Goal: Contribute content

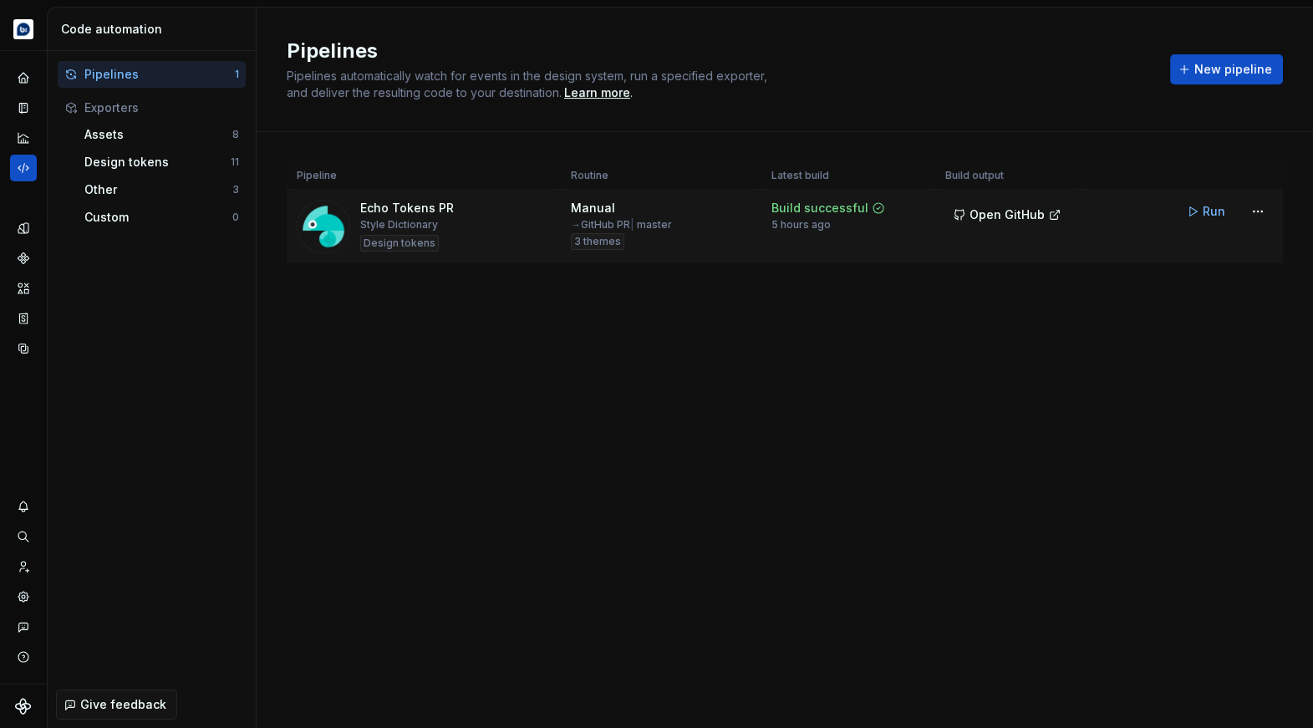
click at [321, 218] on img at bounding box center [323, 226] width 53 height 53
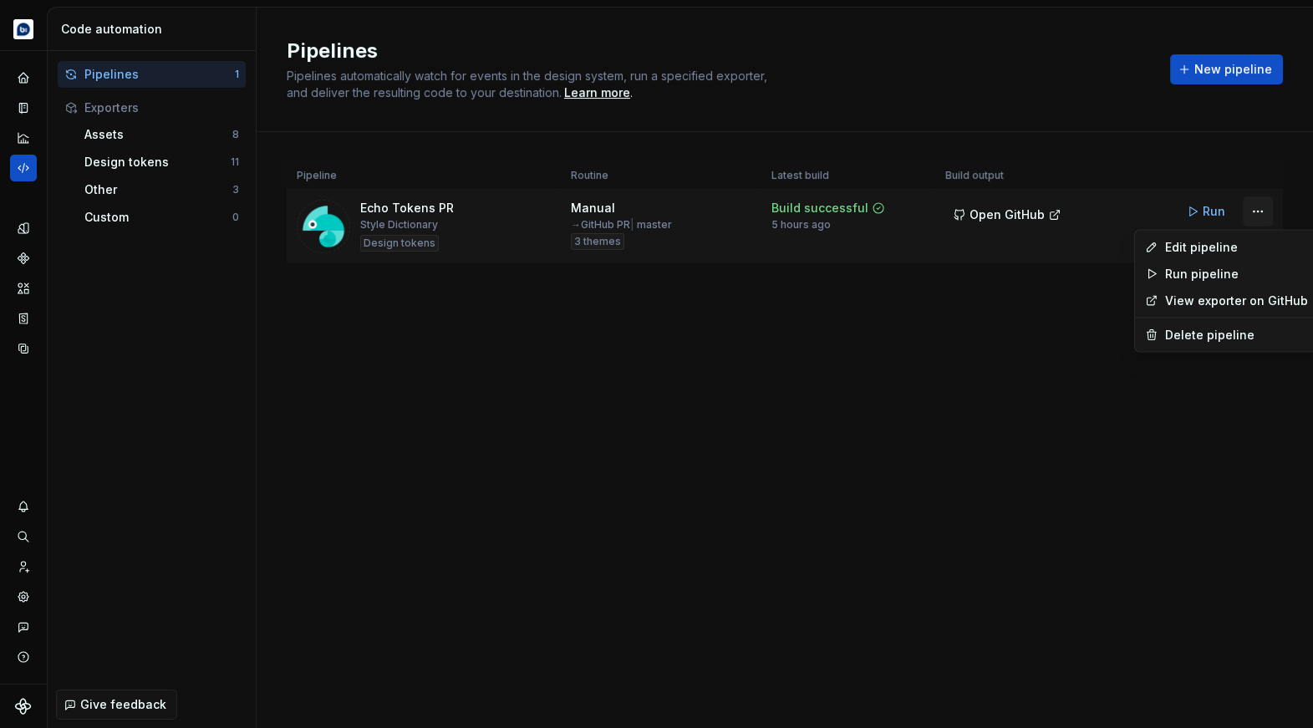
click at [1267, 209] on html "Echo Design system data Code automation Pipelines 1 Exporters Assets 8 Design t…" at bounding box center [656, 364] width 1313 height 728
click at [1218, 244] on div "Edit pipeline" at bounding box center [1236, 247] width 143 height 17
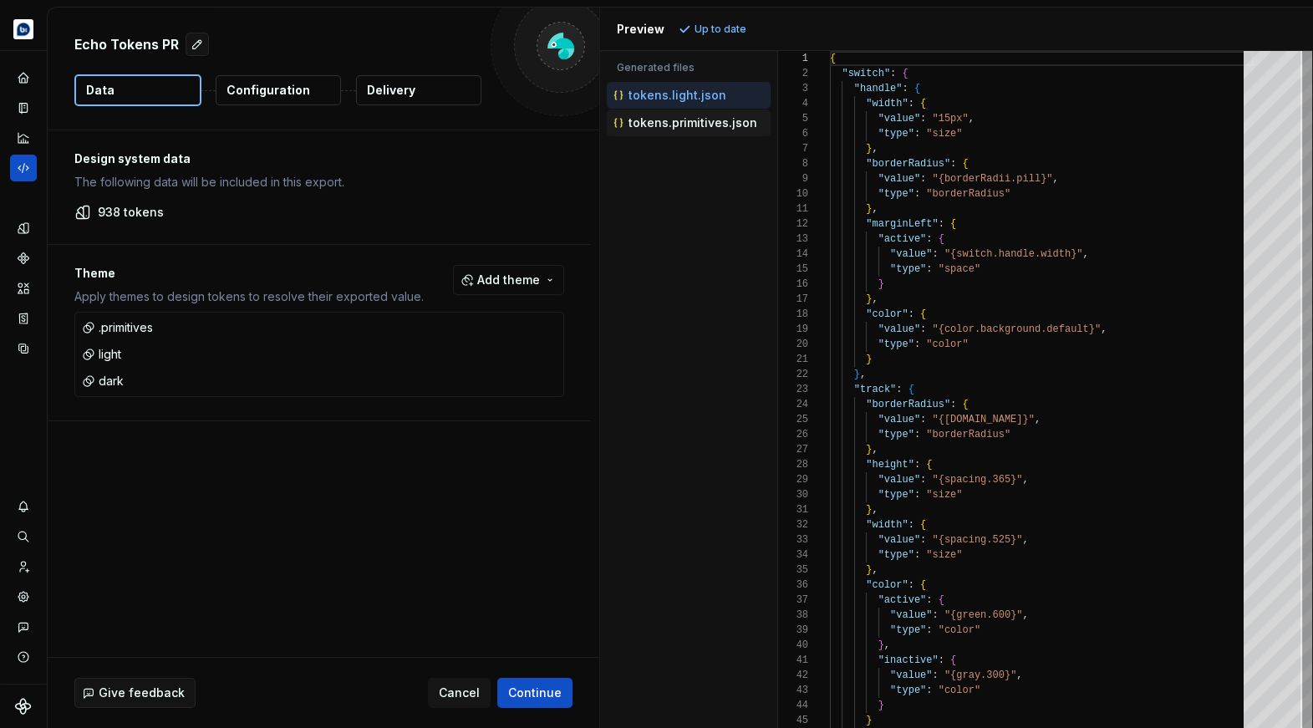
click at [704, 130] on button "tokens.primitives.json" at bounding box center [689, 123] width 164 height 18
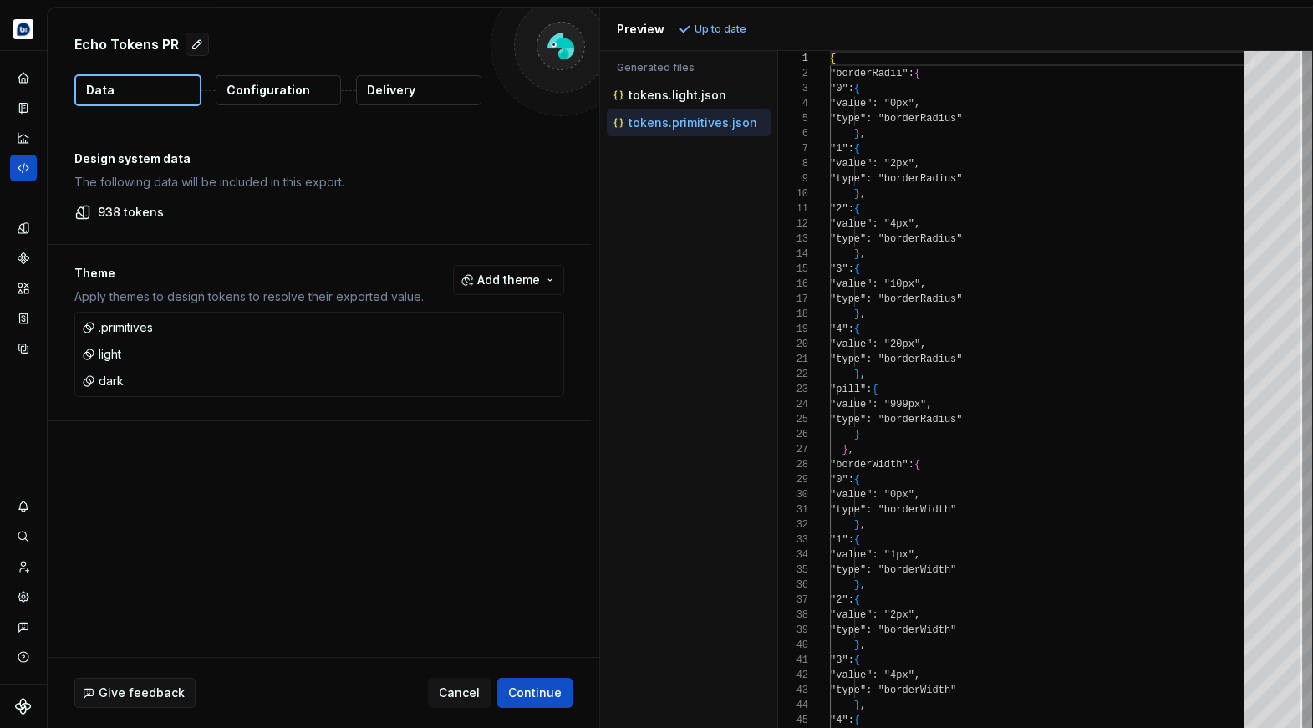
scroll to position [150, 0]
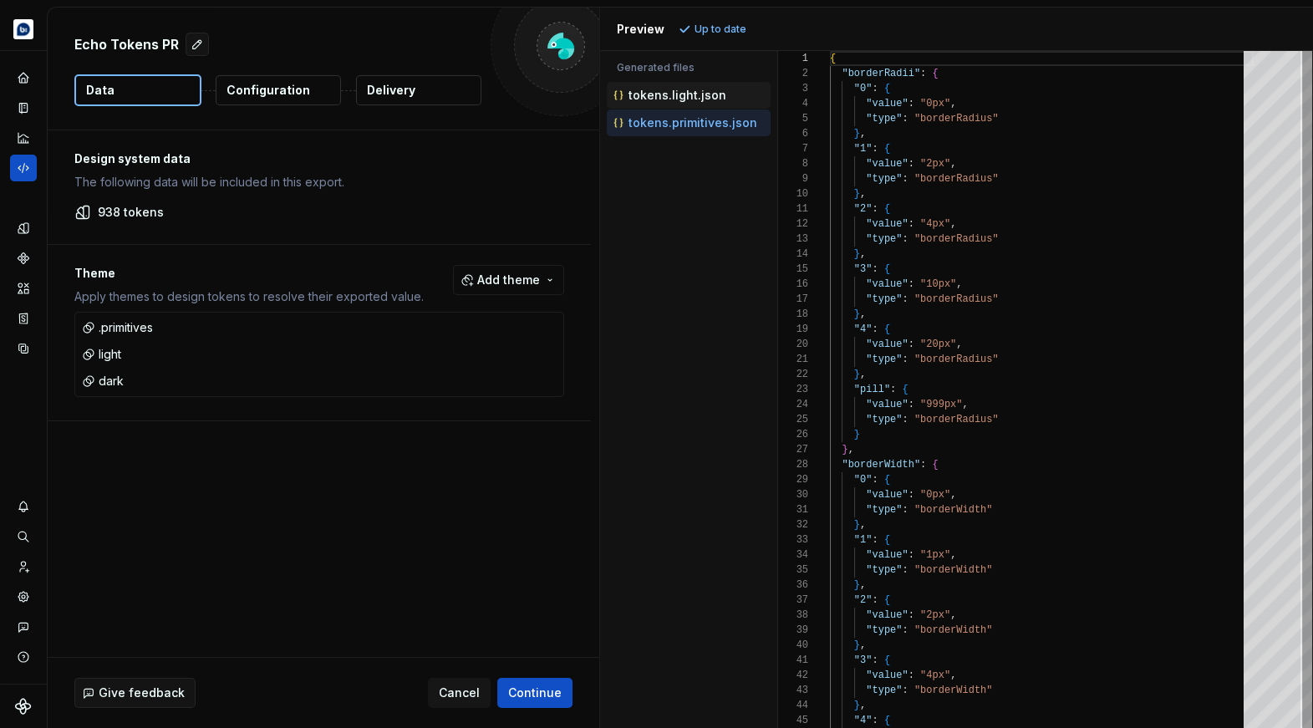
click at [709, 96] on p "tokens.light.json" at bounding box center [677, 95] width 98 height 13
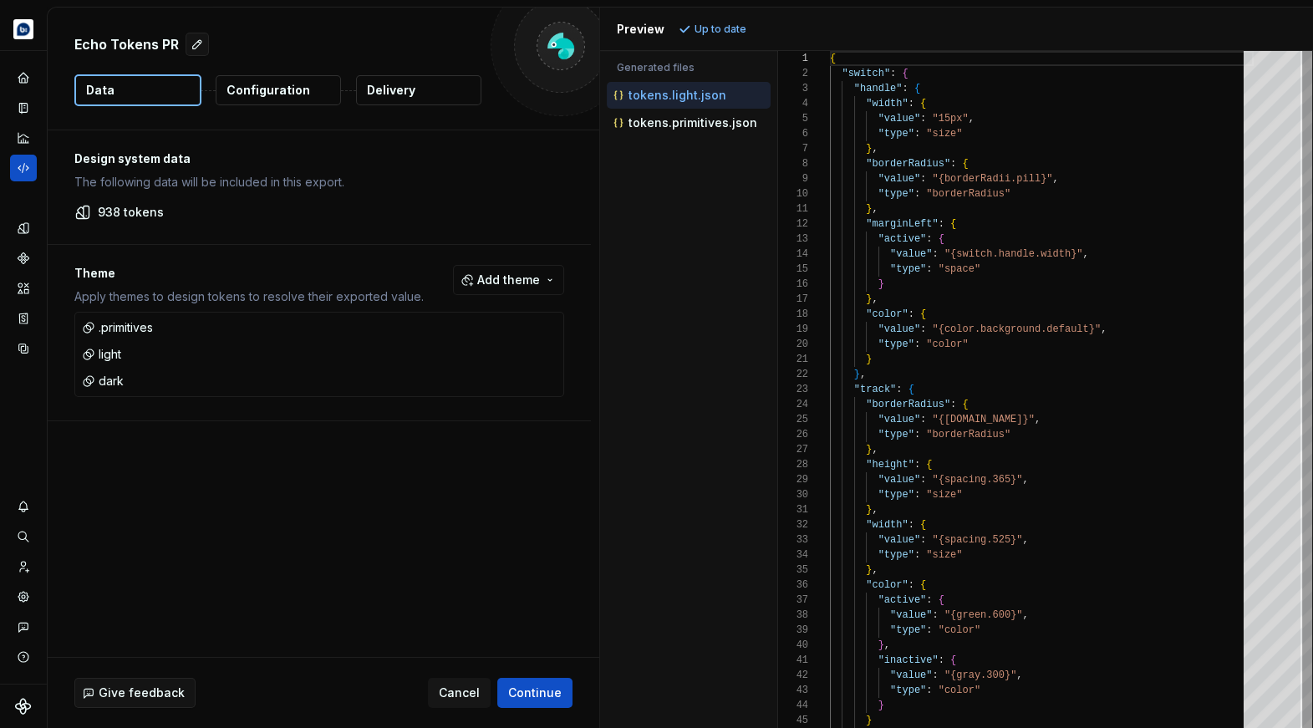
type textarea "**********"
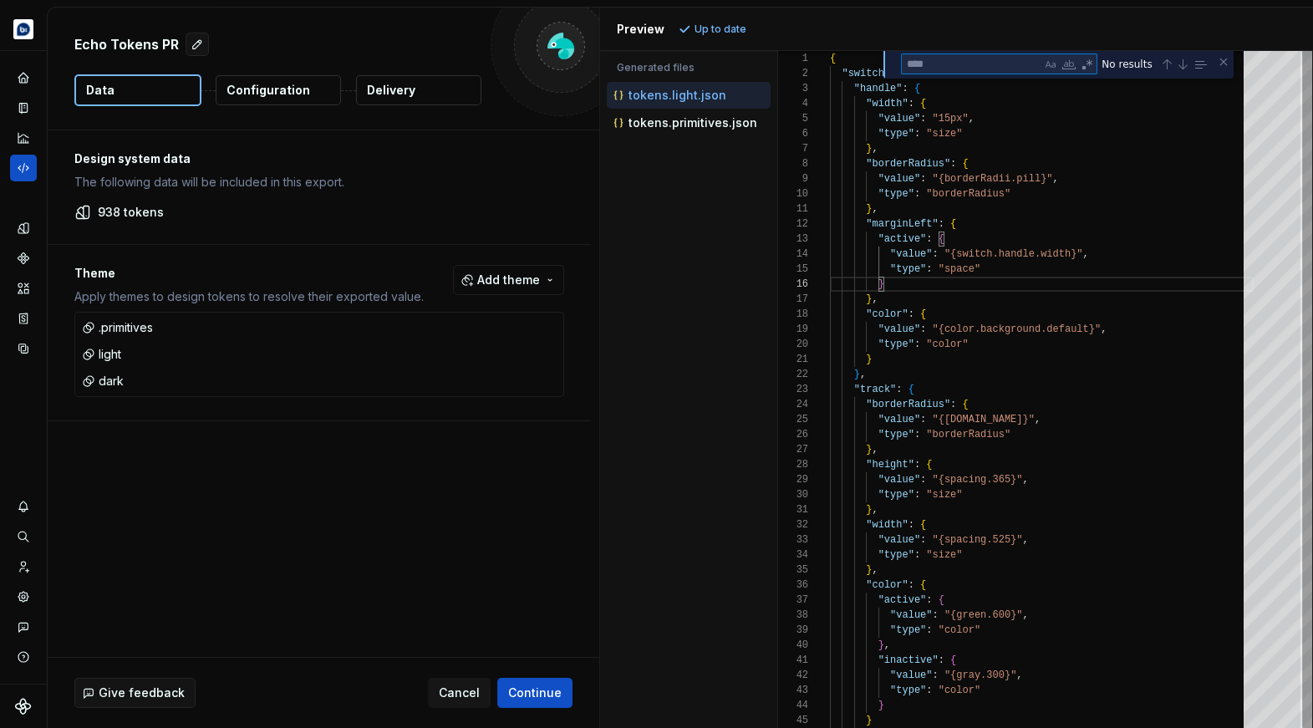
type textarea "*"
type textarea "**********"
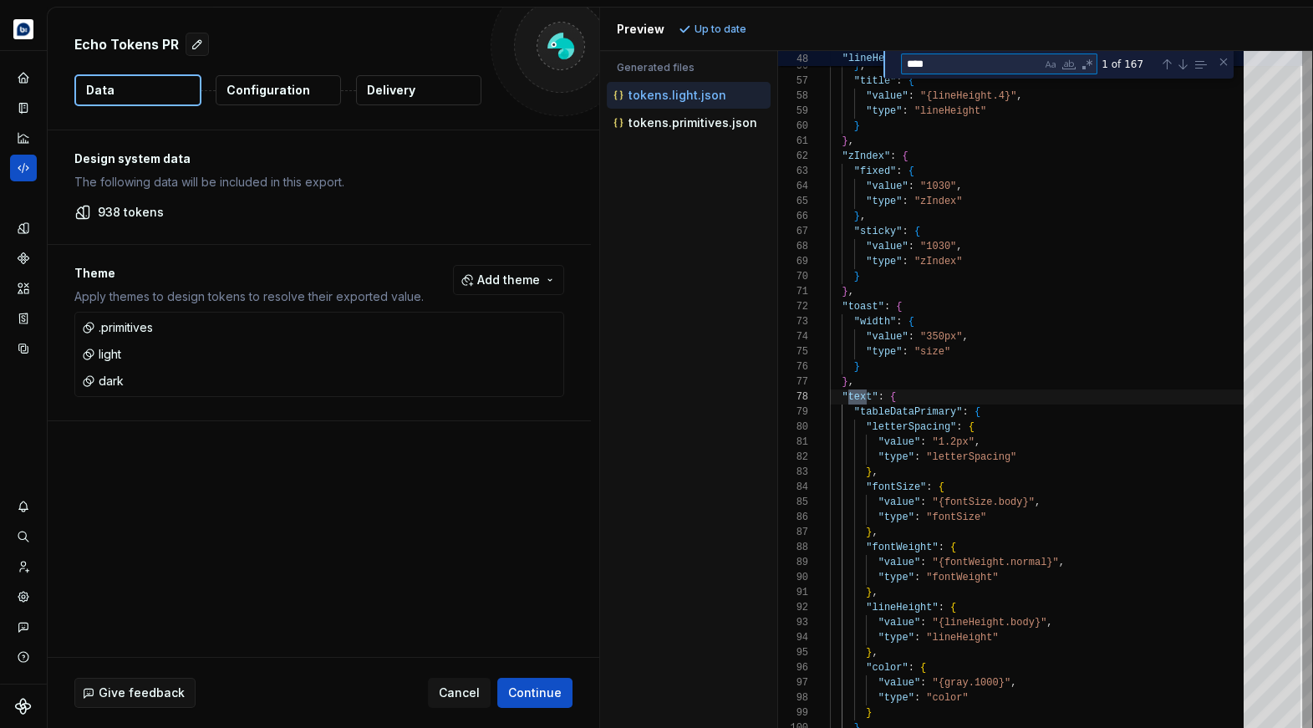
scroll to position [150, 42]
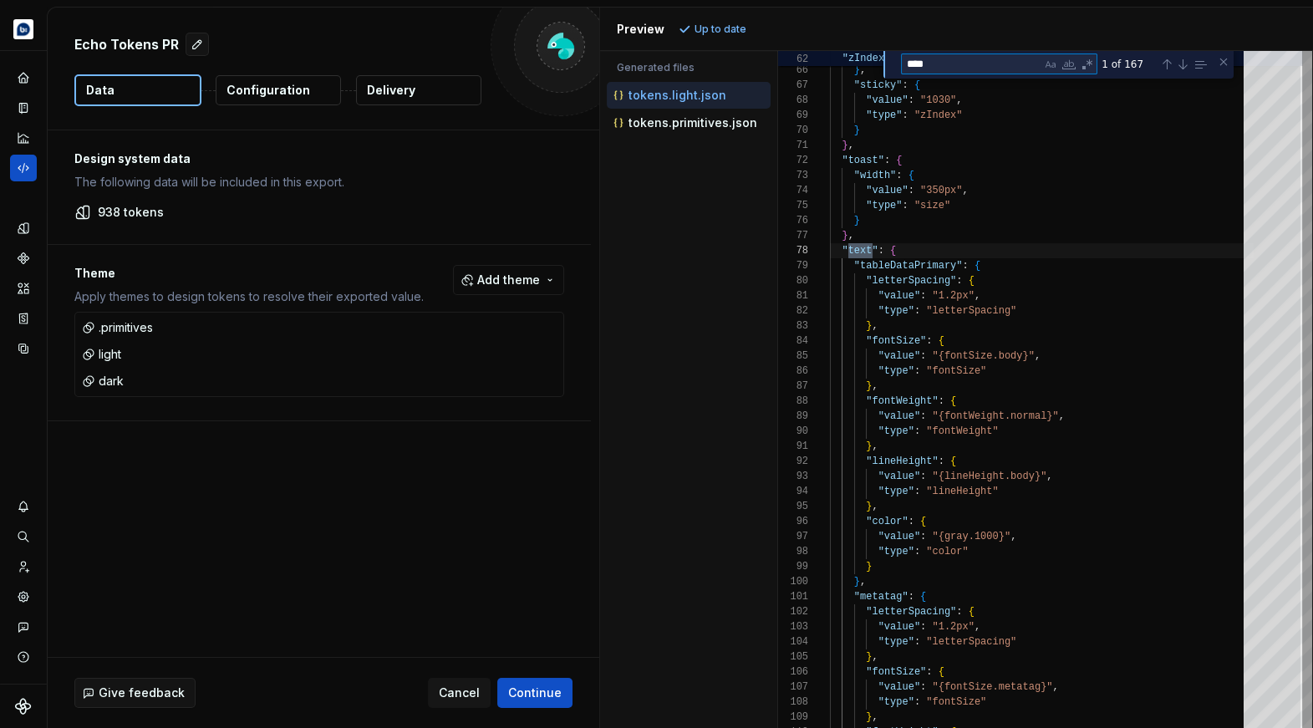
type textarea "****"
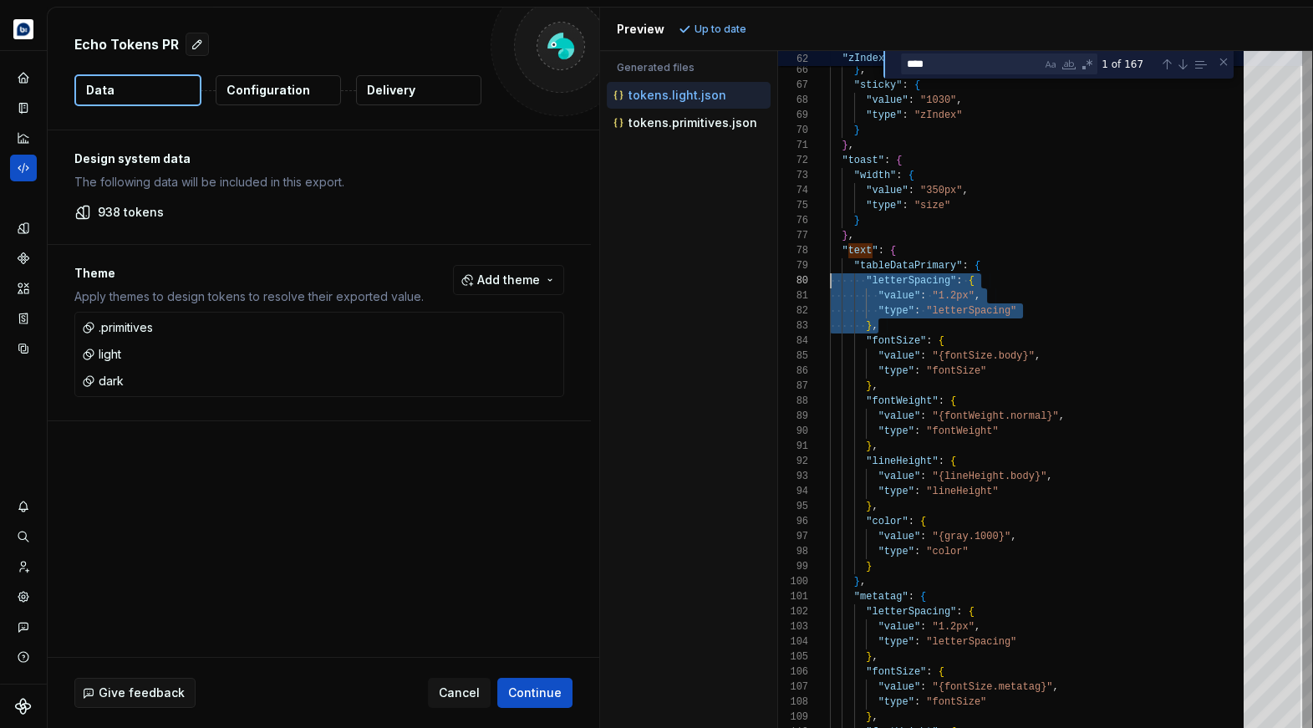
drag, startPoint x: 880, startPoint y: 322, endPoint x: 812, endPoint y: 280, distance: 79.5
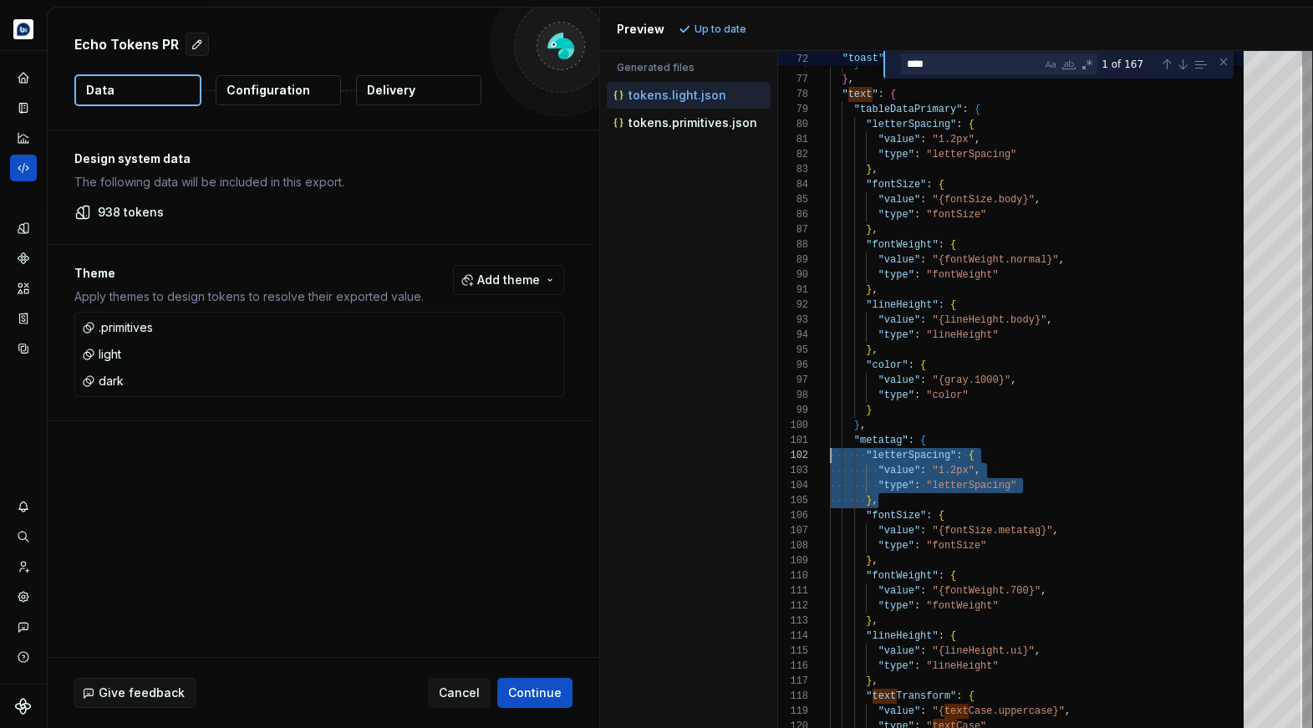
scroll to position [15, 0]
drag, startPoint x: 894, startPoint y: 498, endPoint x: 811, endPoint y: 456, distance: 92.7
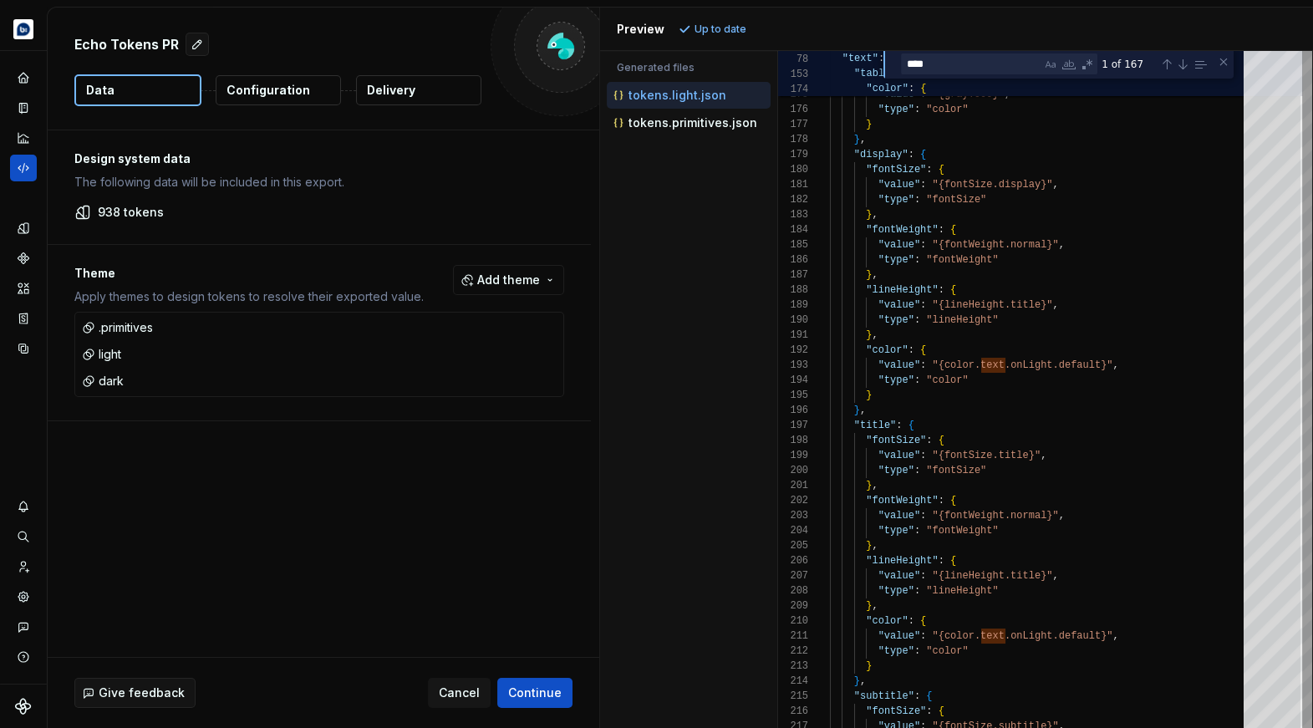
click at [947, 53] on div "**** text 1 of 167" at bounding box center [1058, 65] width 350 height 28
click at [947, 58] on textarea "****" at bounding box center [972, 63] width 140 height 19
type textarea "**********"
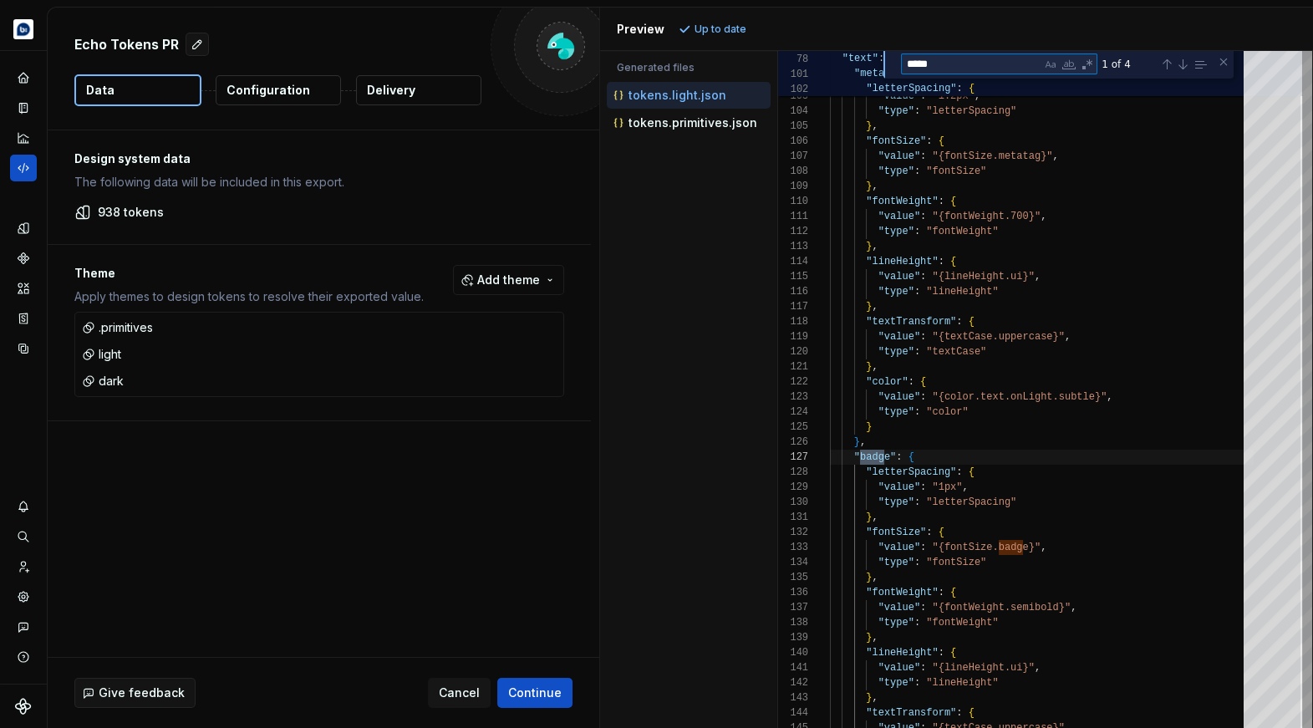
scroll to position [150, 59]
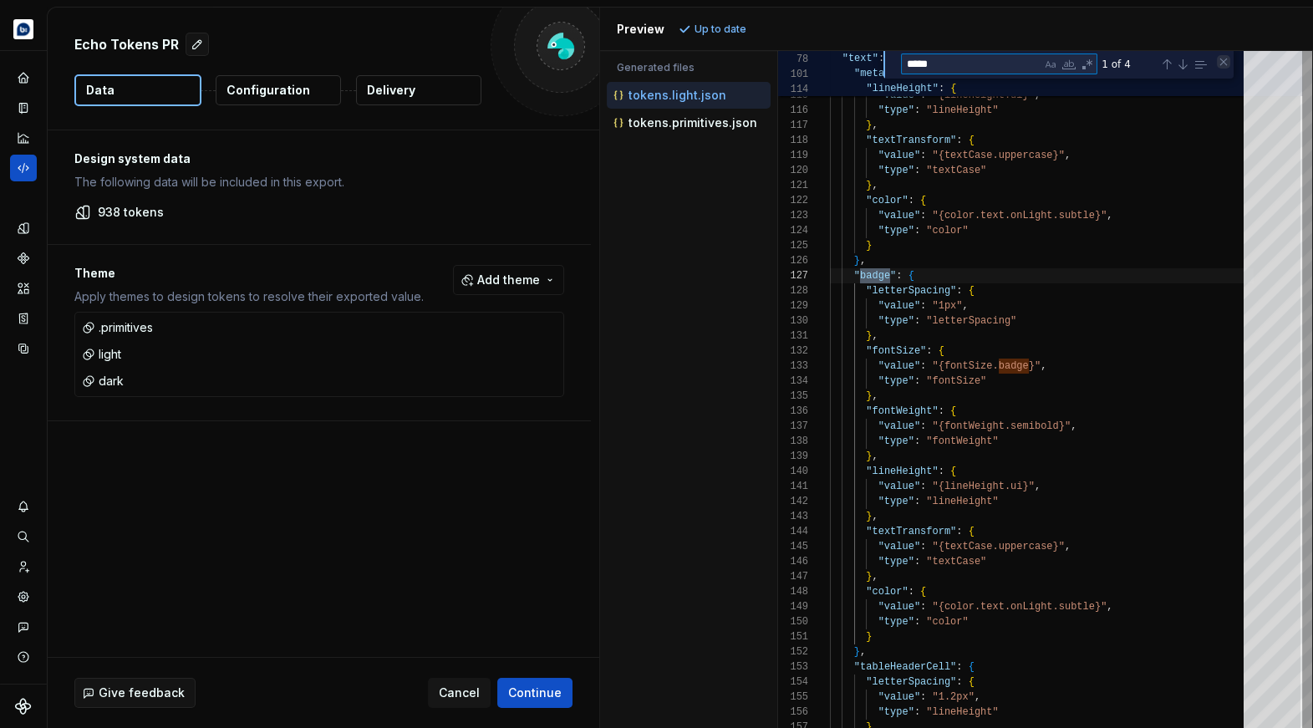
type textarea "*****"
click at [1218, 66] on div "Close (Escape)" at bounding box center [1223, 61] width 13 height 13
click at [23, 170] on icon "Code automation" at bounding box center [23, 167] width 15 height 15
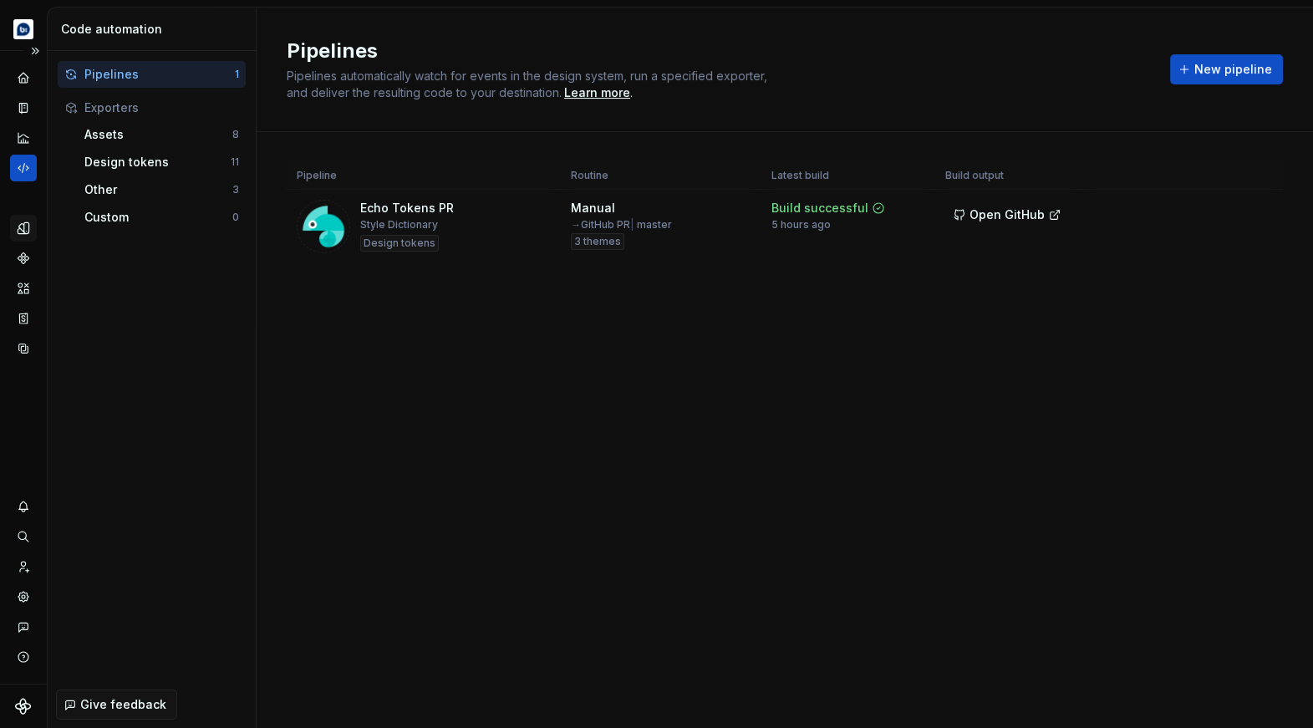
click at [25, 223] on icon "Design tokens" at bounding box center [23, 228] width 15 height 15
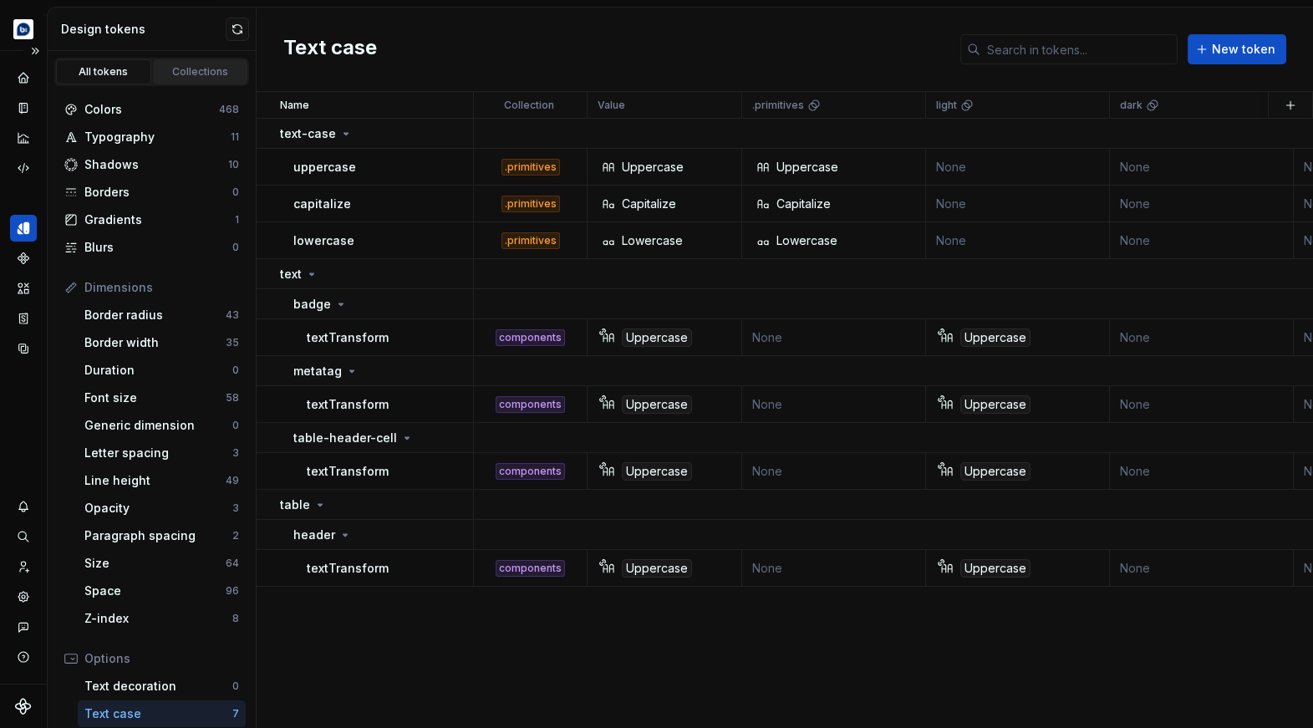
click at [189, 75] on div "Collections" at bounding box center [201, 71] width 84 height 13
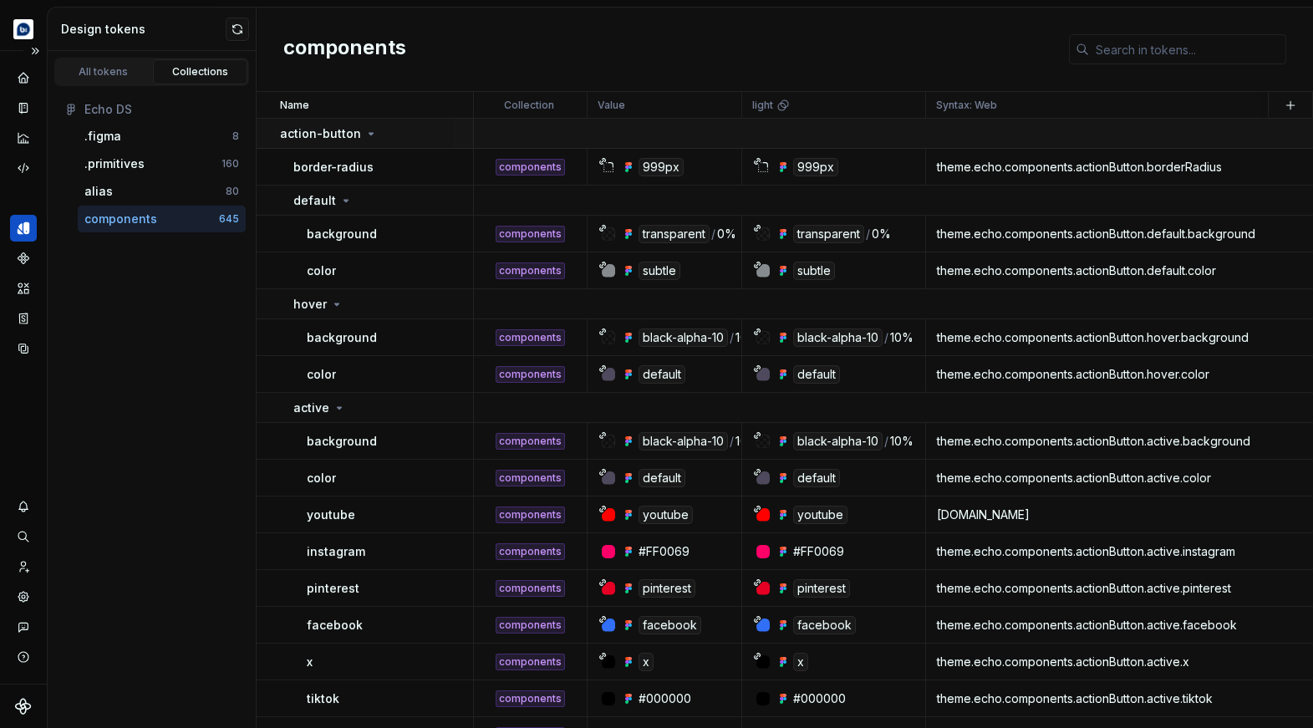
click at [369, 135] on icon at bounding box center [370, 133] width 13 height 13
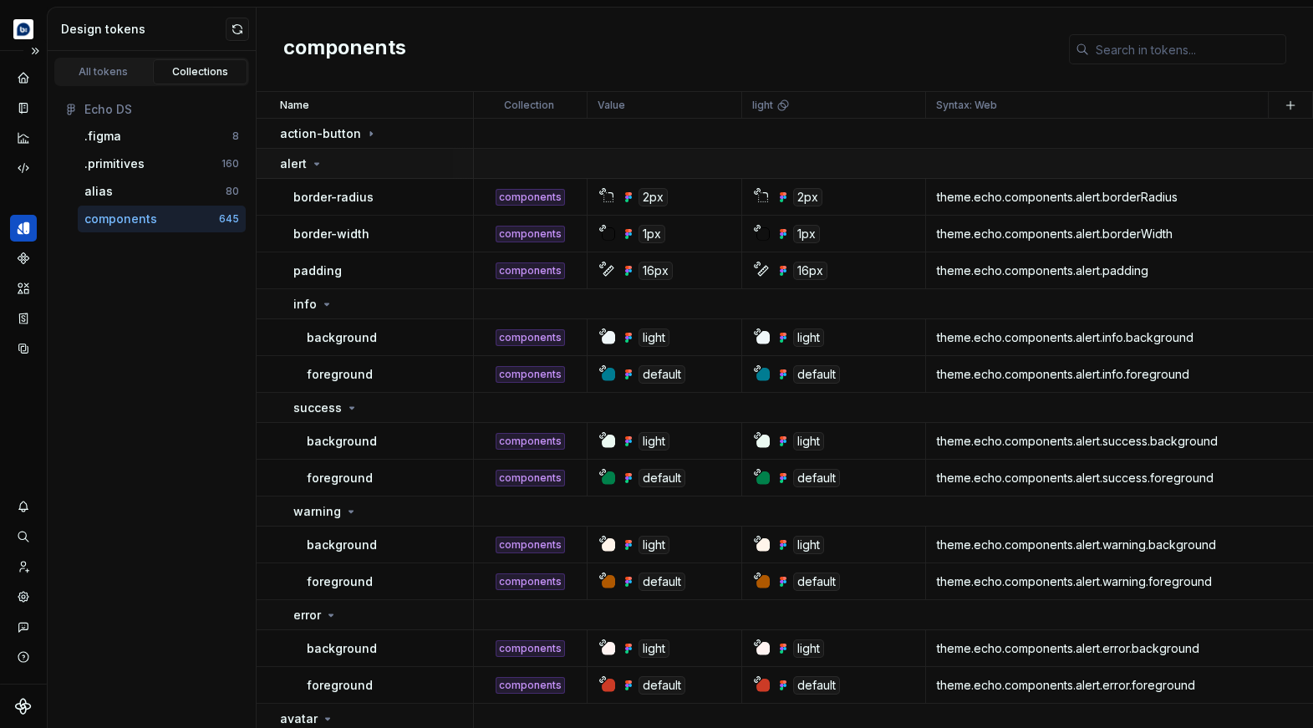
click at [320, 168] on icon at bounding box center [316, 163] width 13 height 13
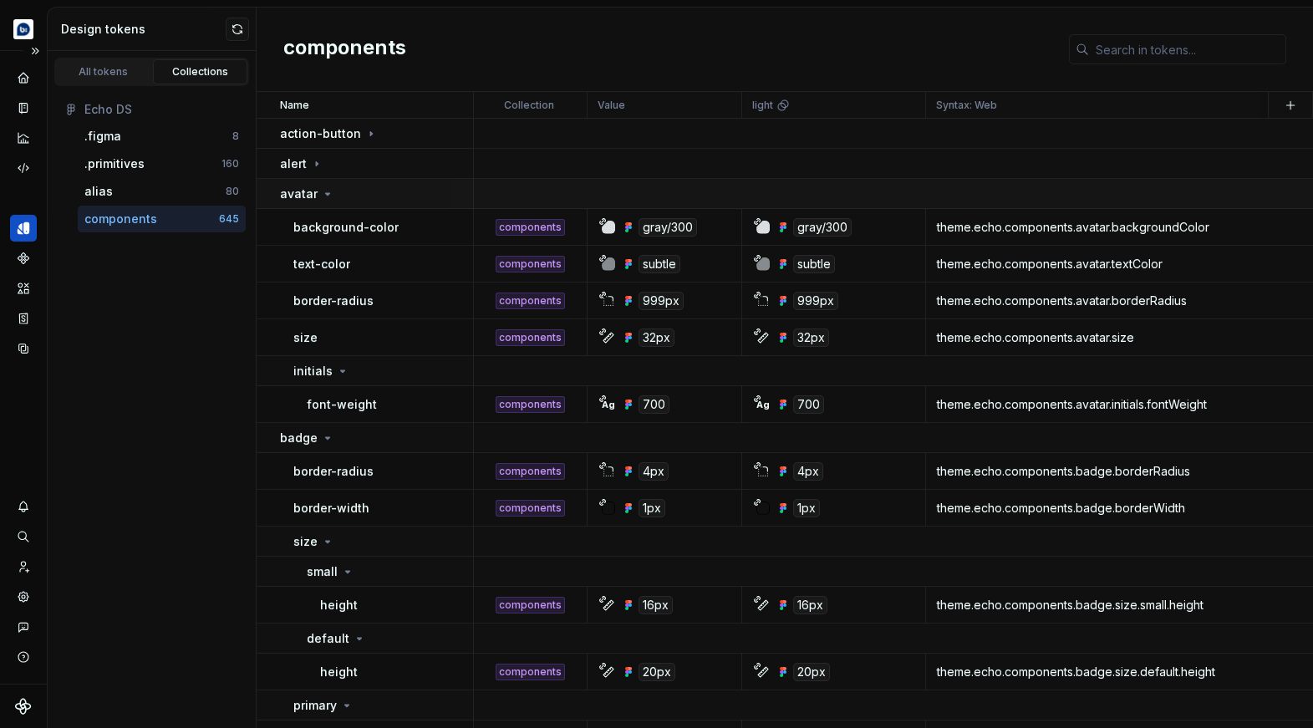
click at [359, 194] on div "avatar" at bounding box center [376, 194] width 192 height 17
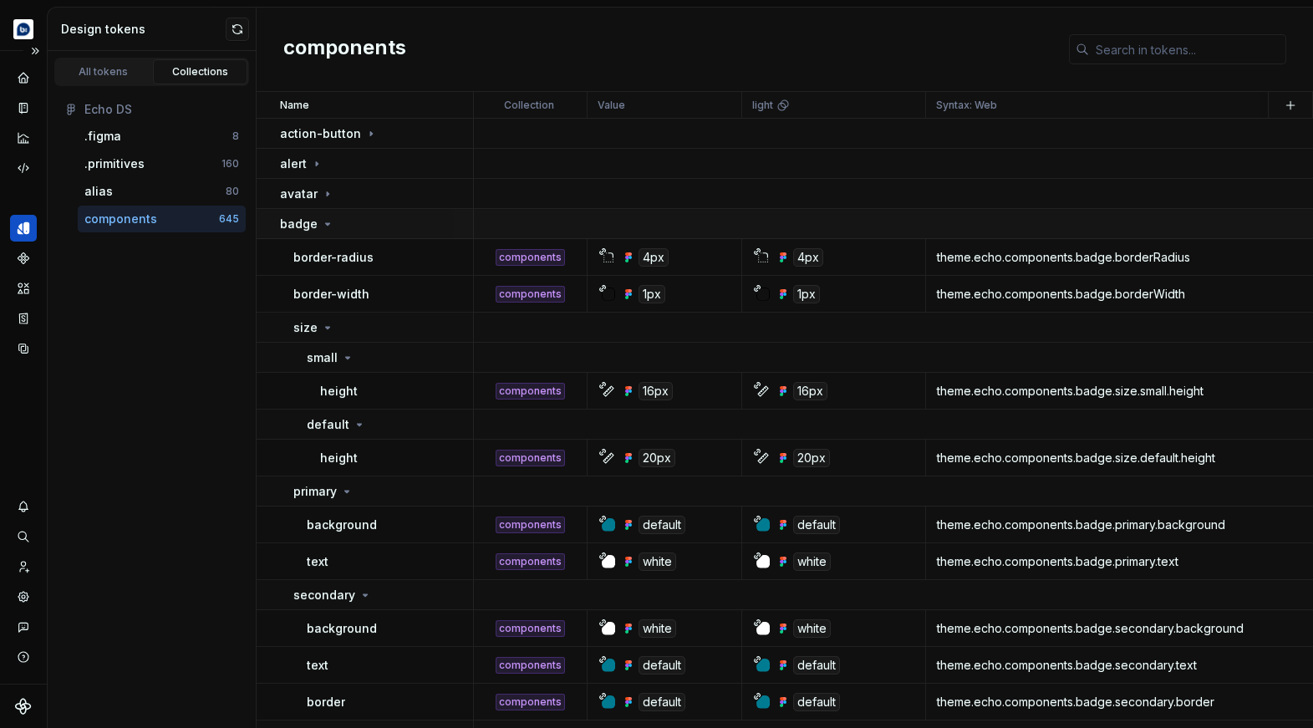
click at [440, 221] on div "badge" at bounding box center [376, 224] width 192 height 17
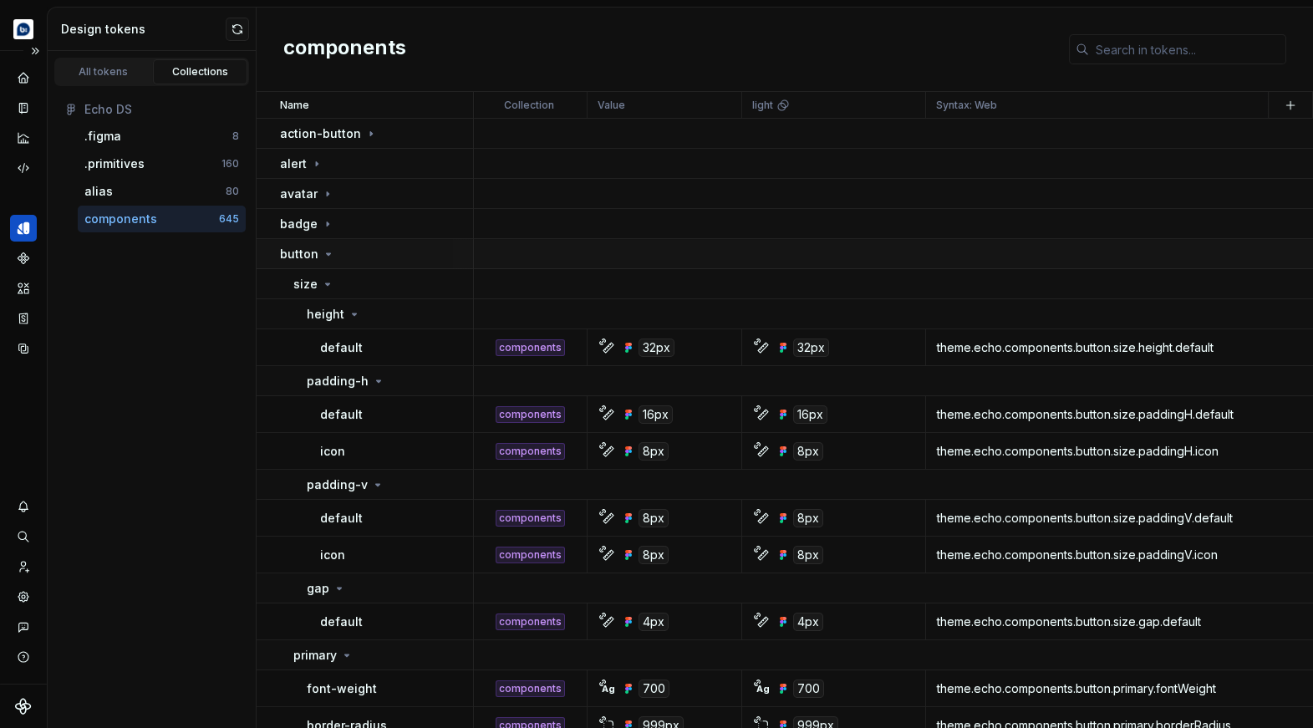
click at [438, 257] on div "button" at bounding box center [376, 254] width 192 height 17
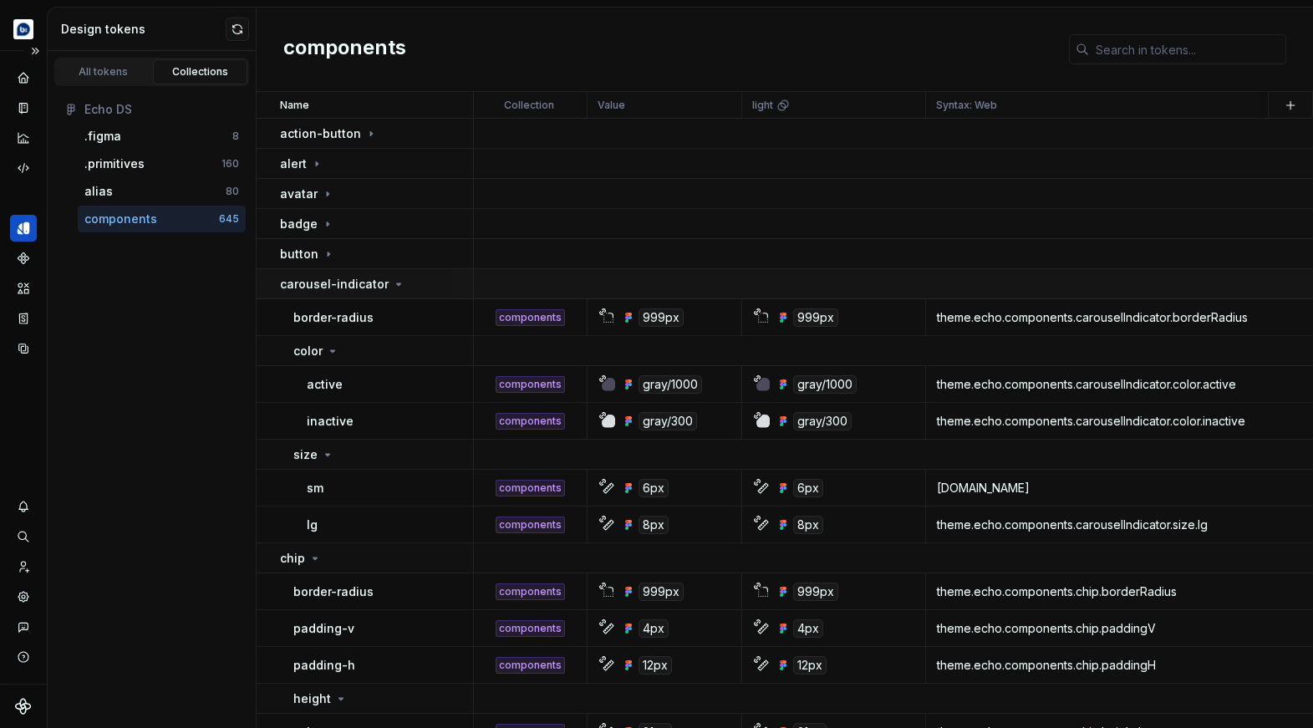
click at [440, 282] on div "carousel-indicator" at bounding box center [376, 284] width 192 height 17
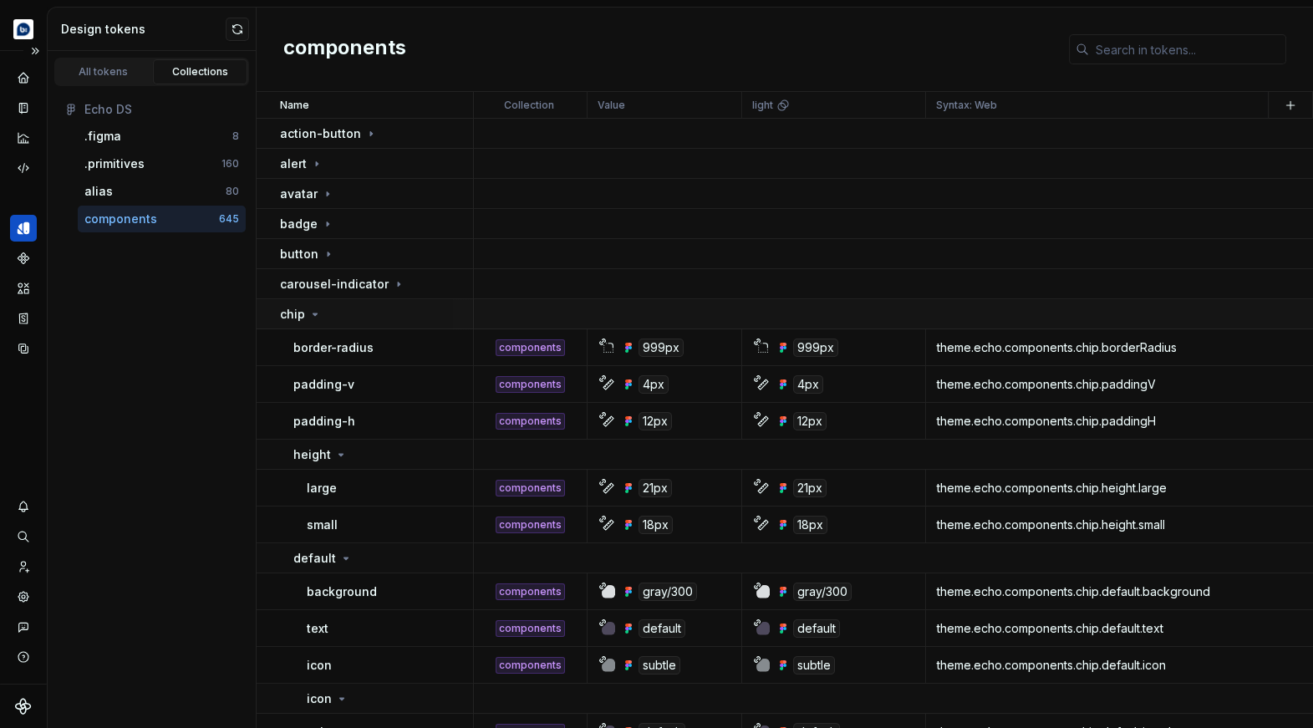
click at [440, 310] on div "chip" at bounding box center [376, 314] width 192 height 17
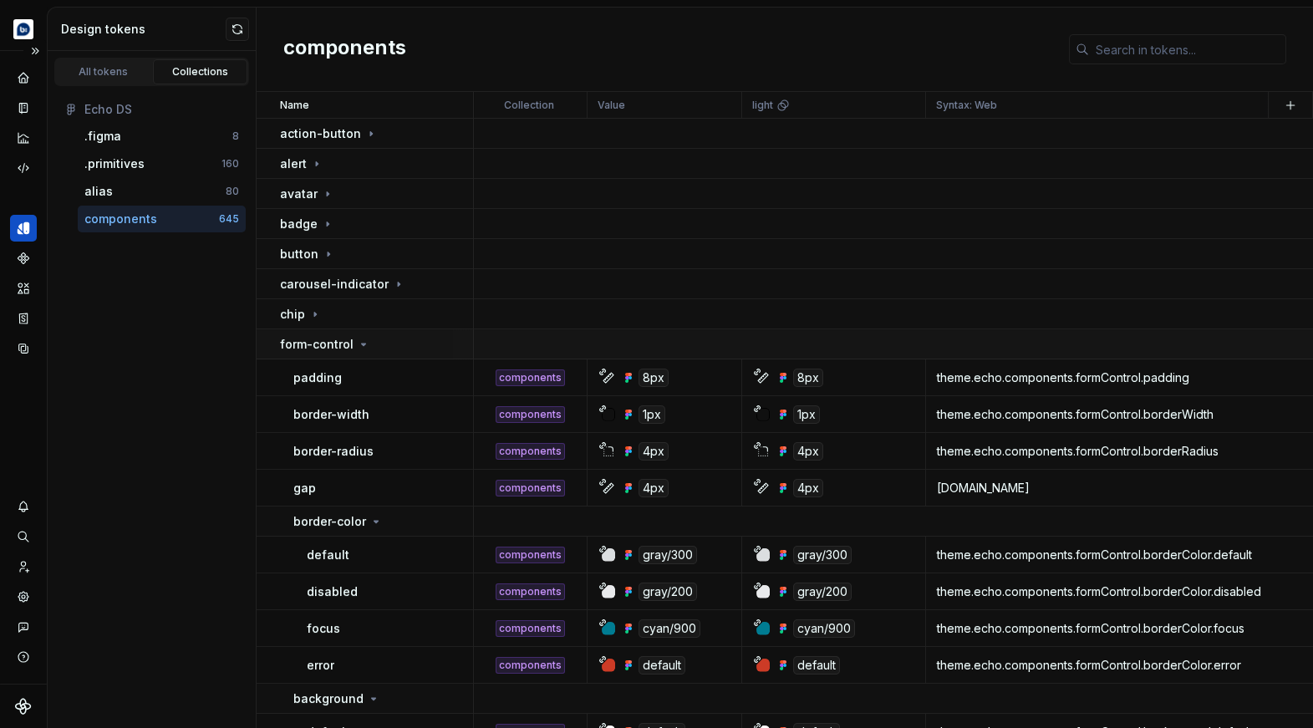
click at [436, 334] on td "form-control" at bounding box center [365, 344] width 217 height 30
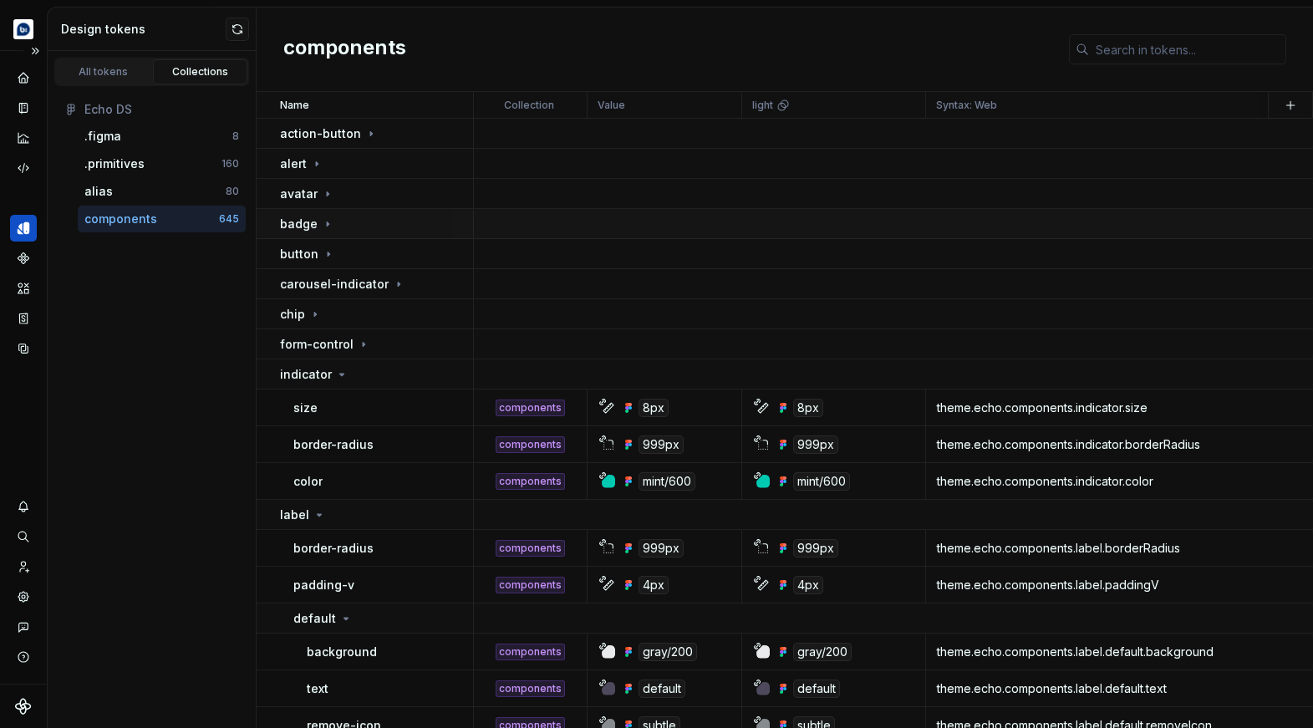
click at [327, 223] on icon at bounding box center [327, 223] width 13 height 13
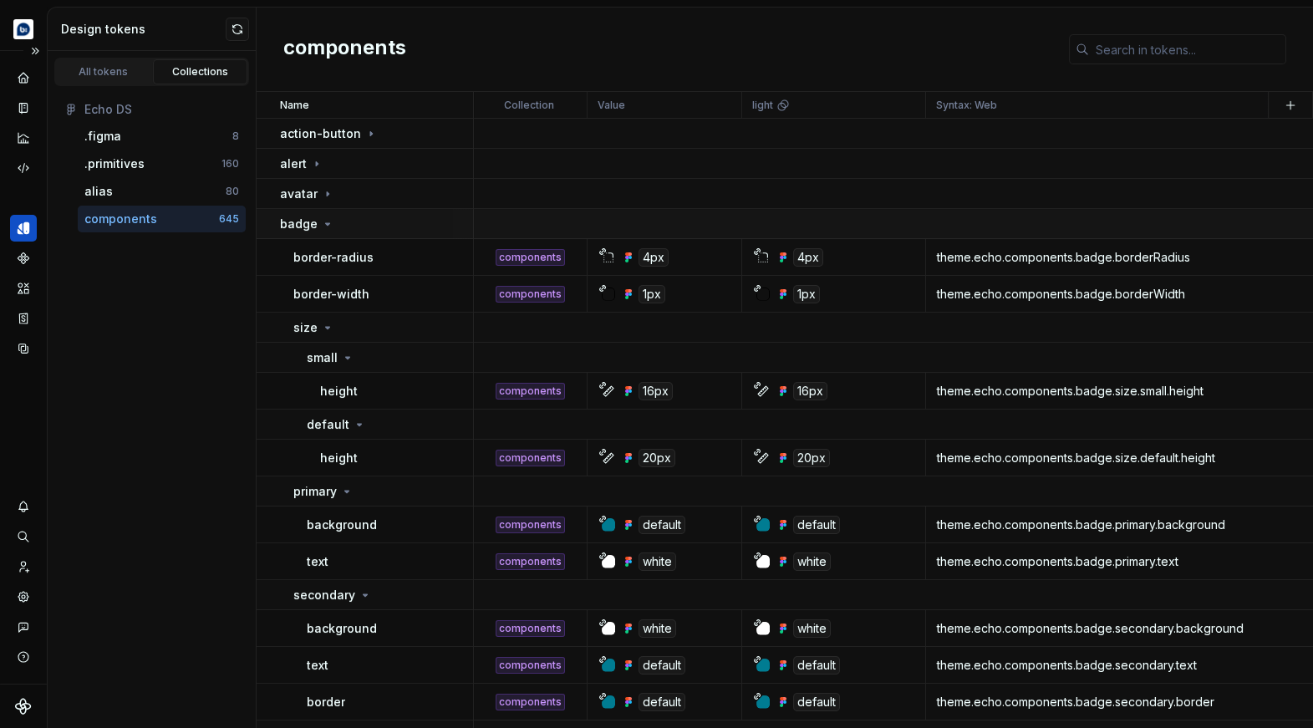
click at [350, 226] on div "badge" at bounding box center [376, 224] width 192 height 17
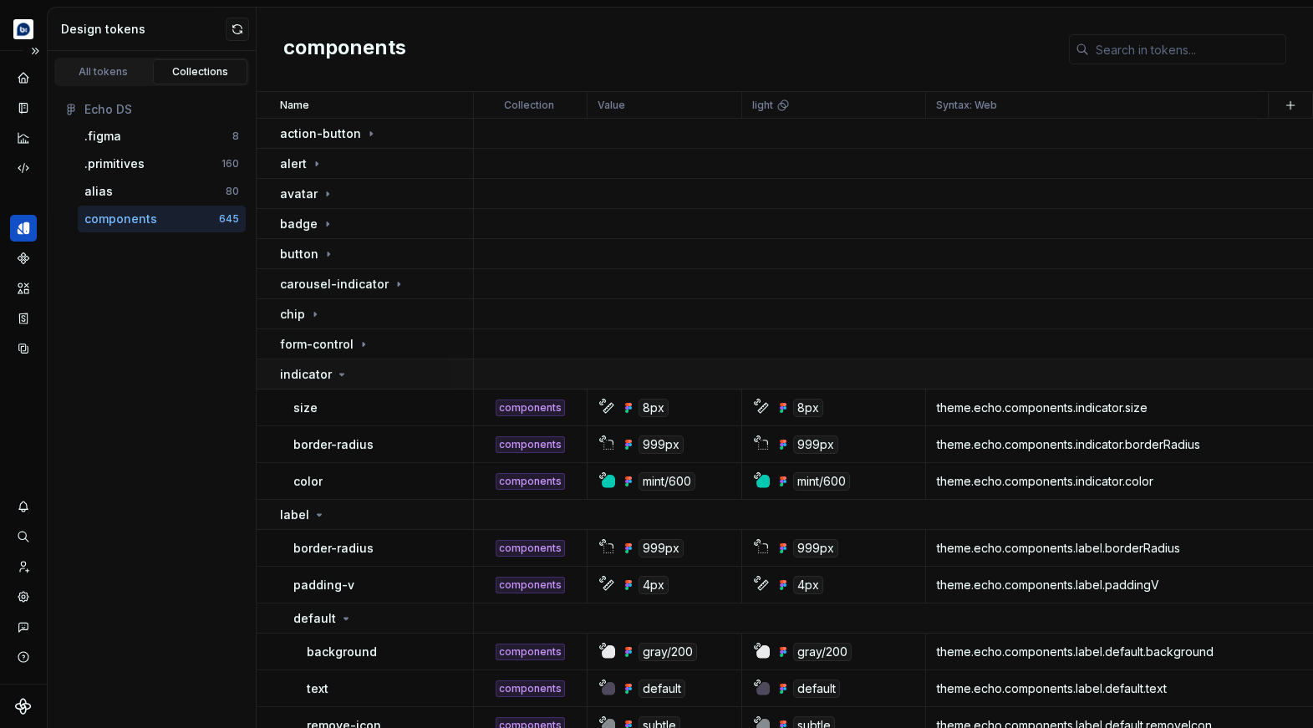
click at [418, 368] on div "indicator" at bounding box center [376, 374] width 192 height 17
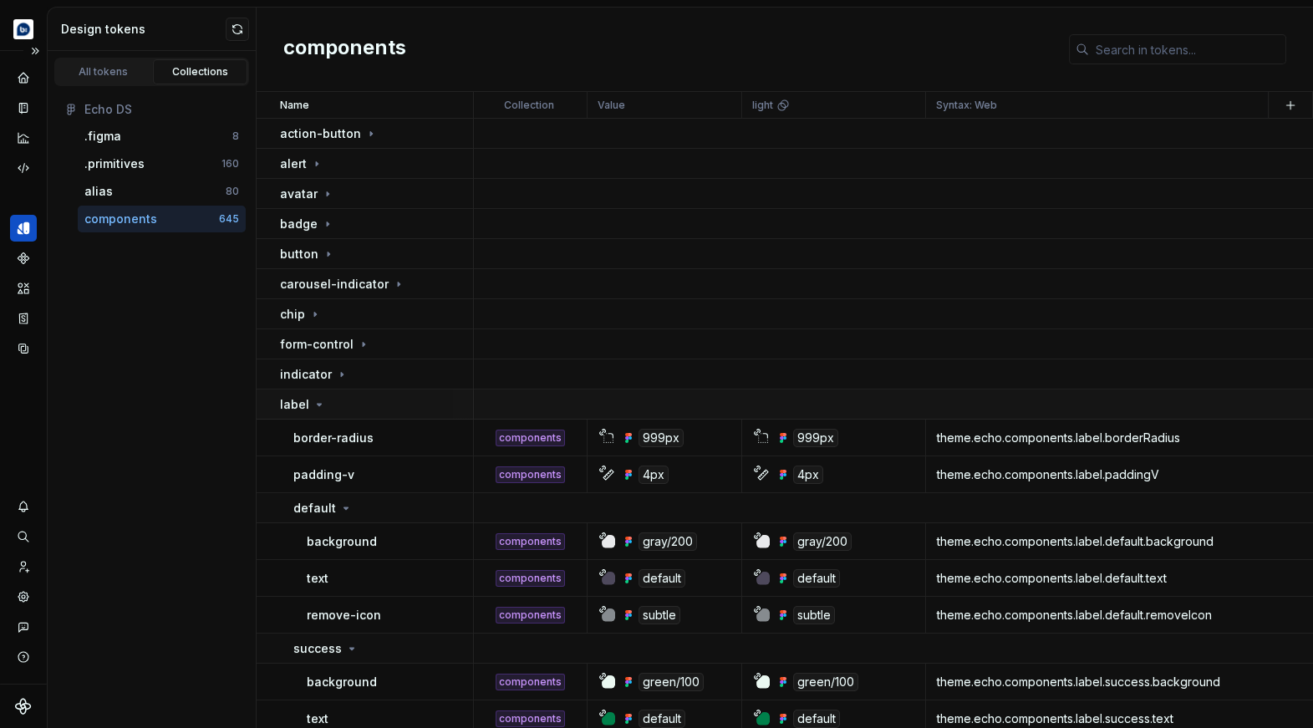
click at [426, 400] on div "label" at bounding box center [376, 404] width 192 height 17
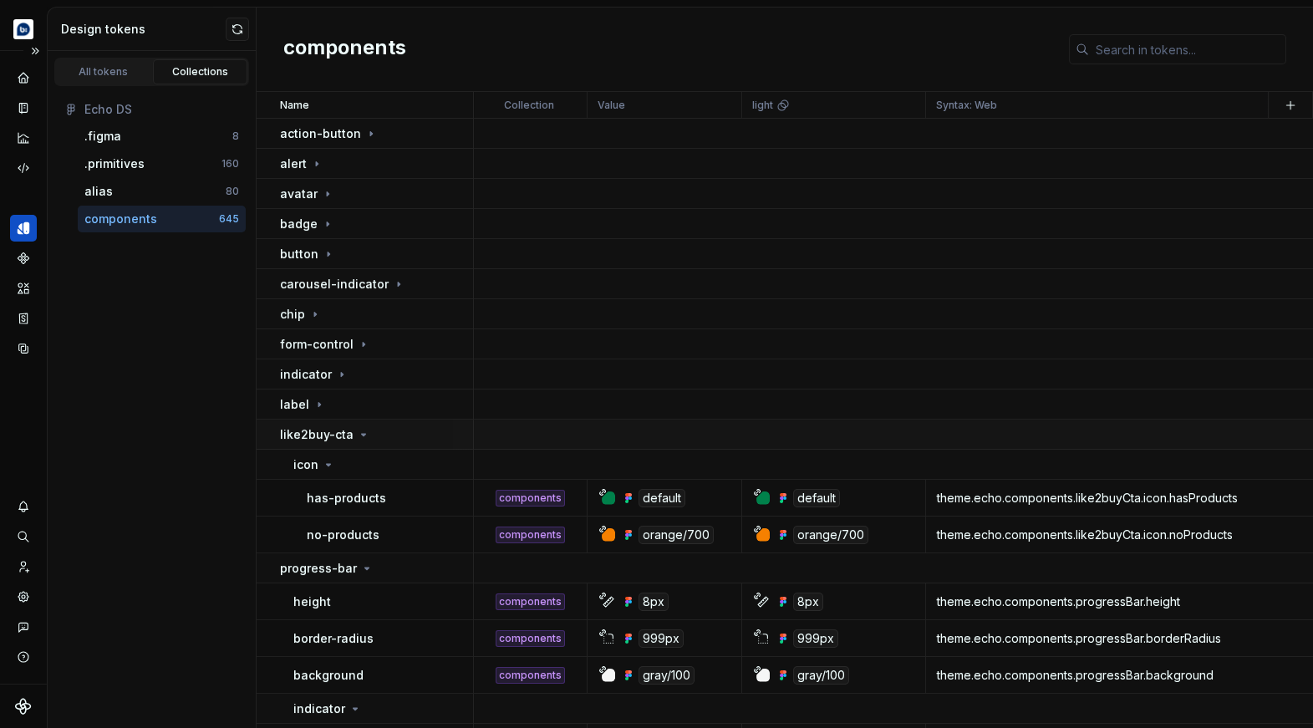
click at [435, 440] on div "like2buy-cta" at bounding box center [376, 434] width 192 height 17
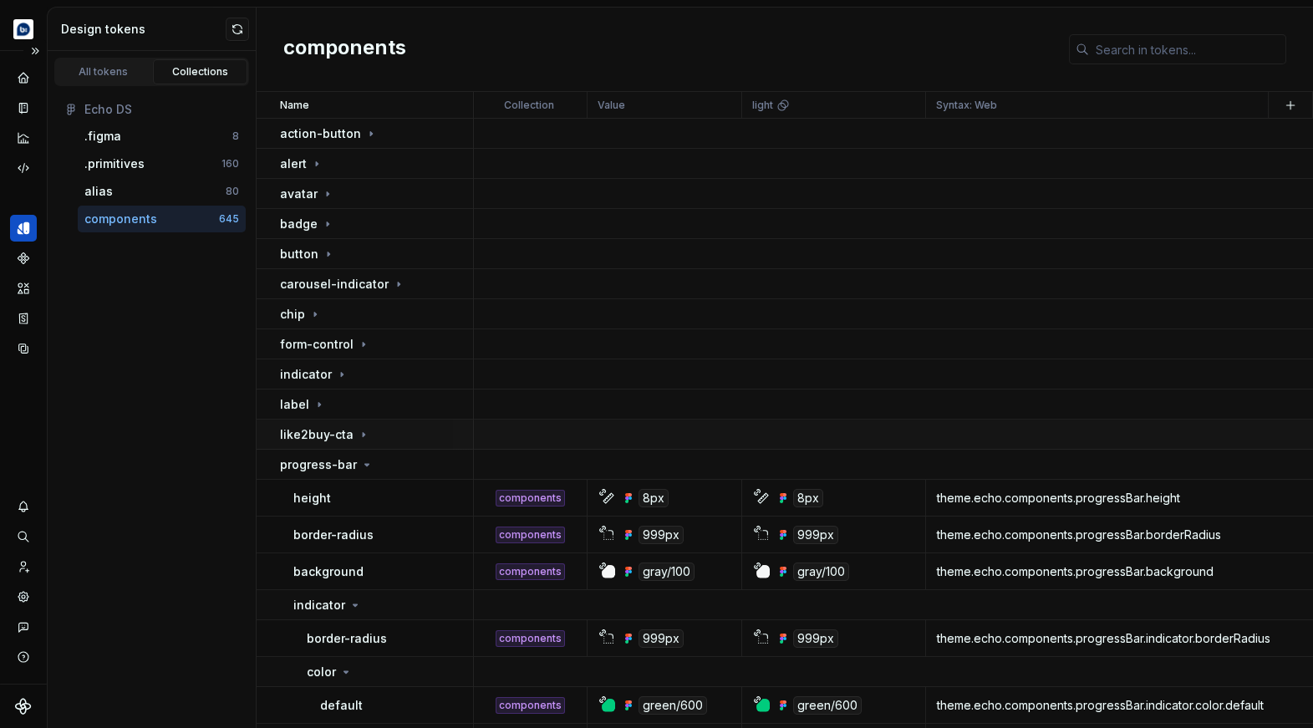
click at [434, 442] on div "like2buy-cta" at bounding box center [376, 434] width 192 height 17
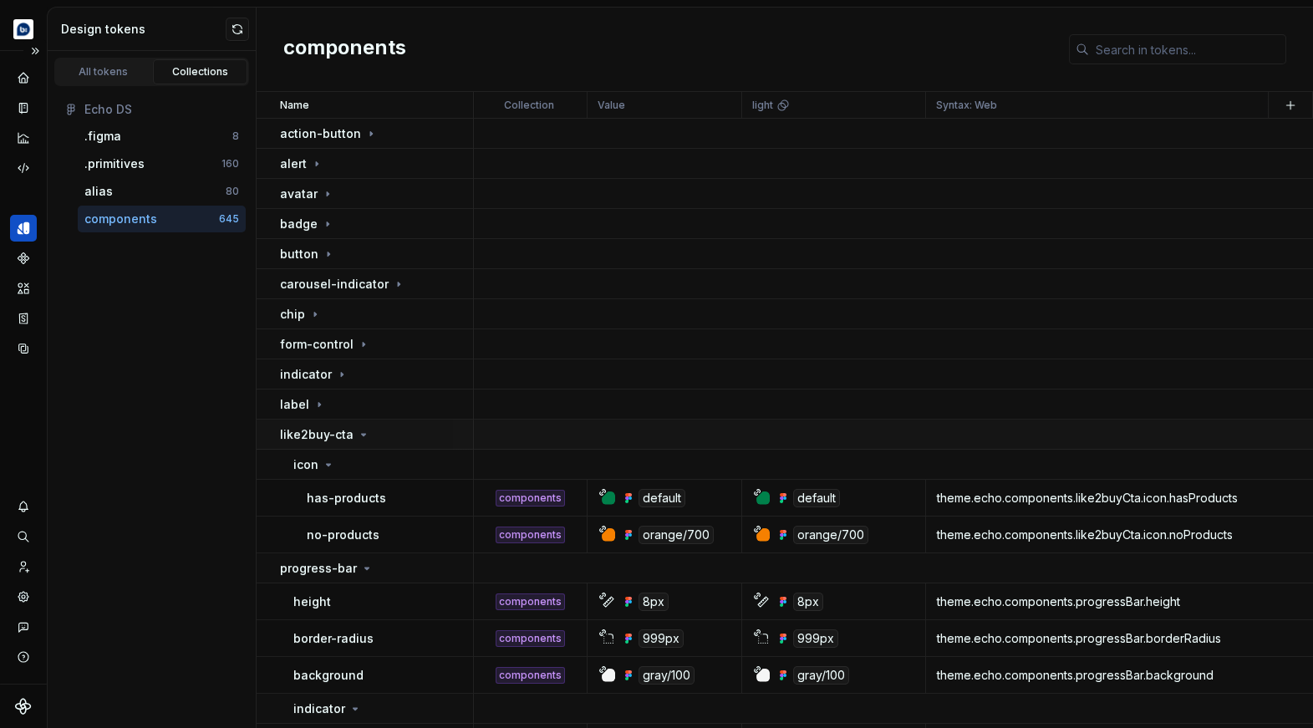
click at [434, 440] on div "like2buy-cta" at bounding box center [376, 434] width 192 height 17
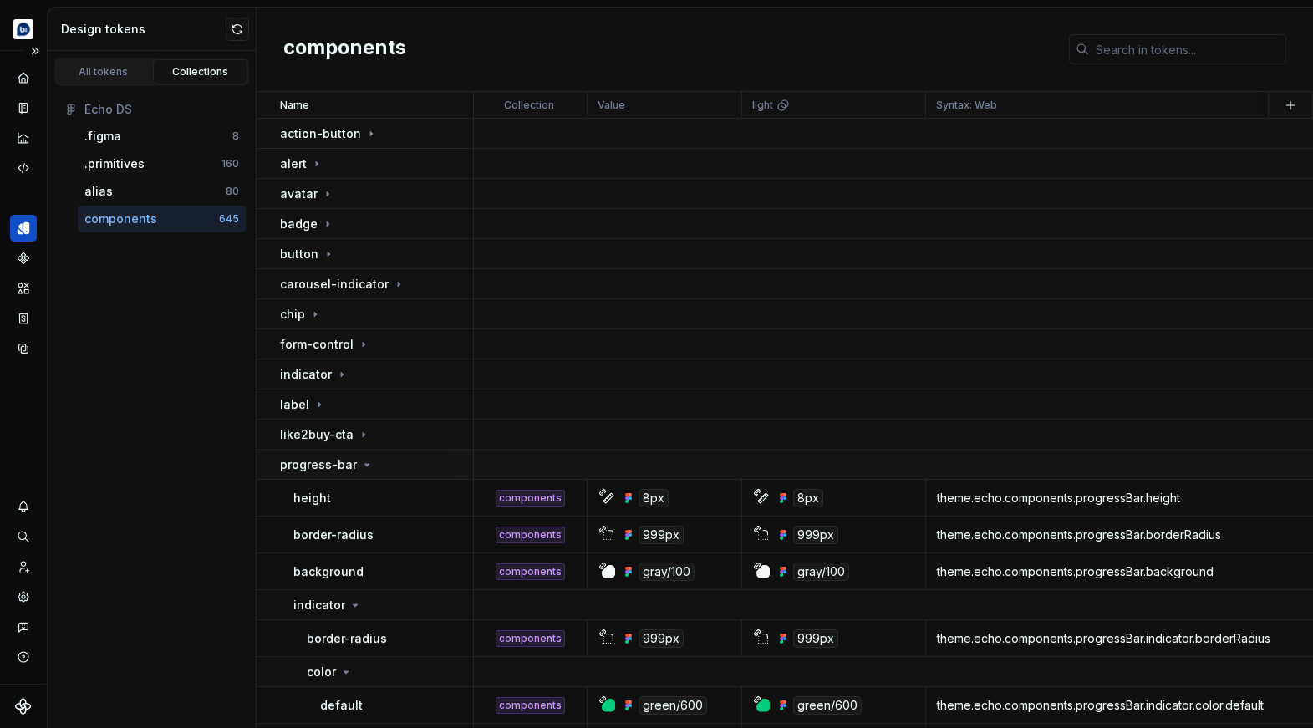
click at [434, 468] on div "progress-bar" at bounding box center [376, 464] width 192 height 17
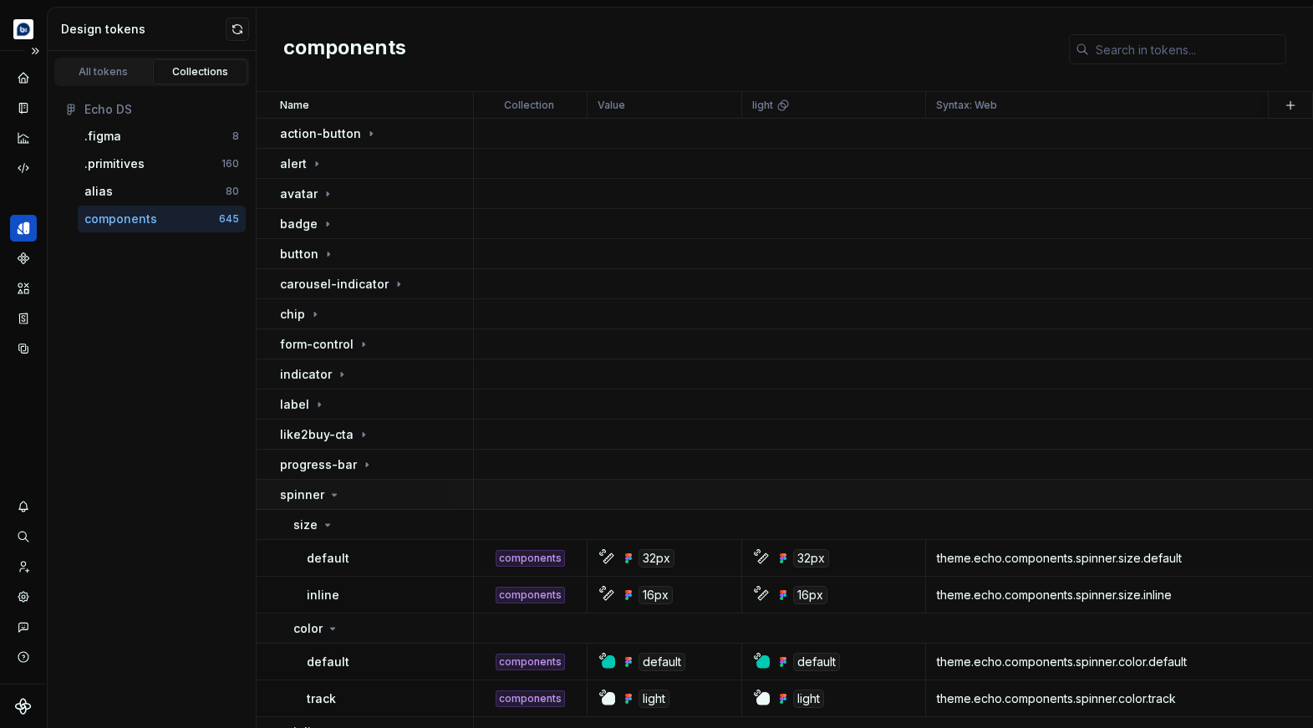
click at [434, 493] on div "spinner" at bounding box center [376, 494] width 192 height 17
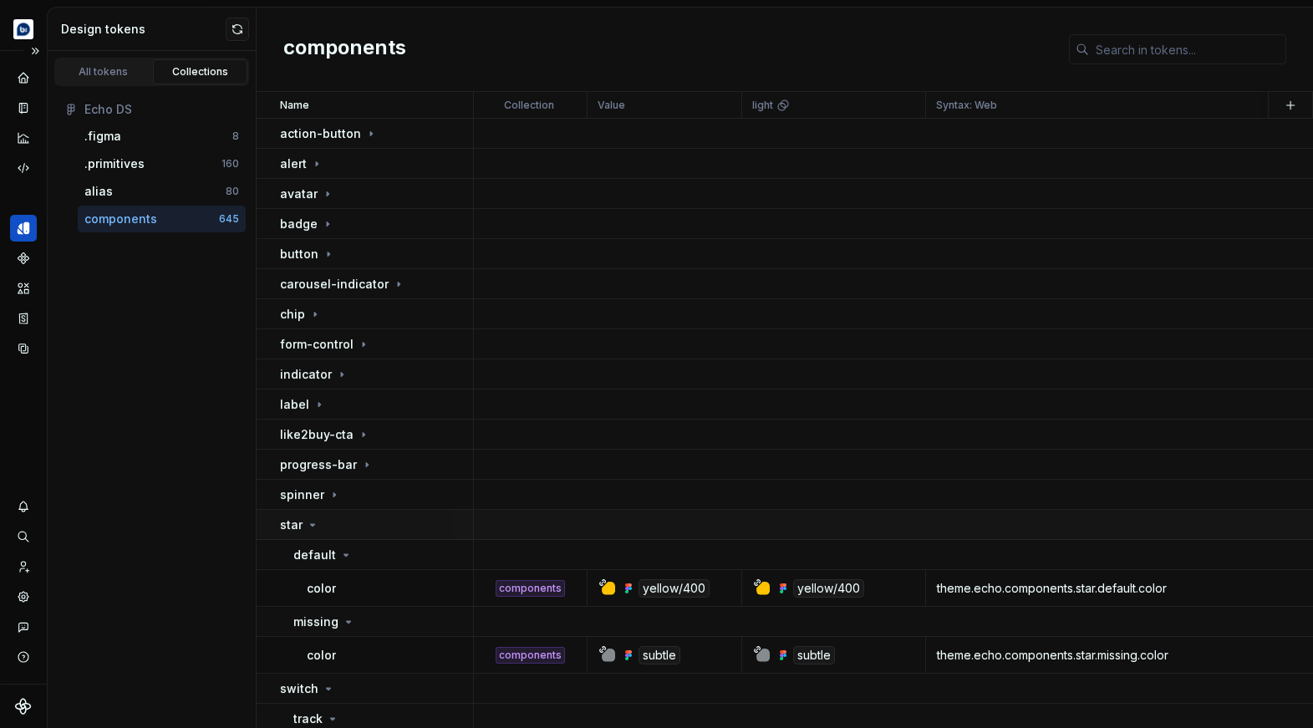
click at [433, 524] on div "star" at bounding box center [376, 524] width 192 height 17
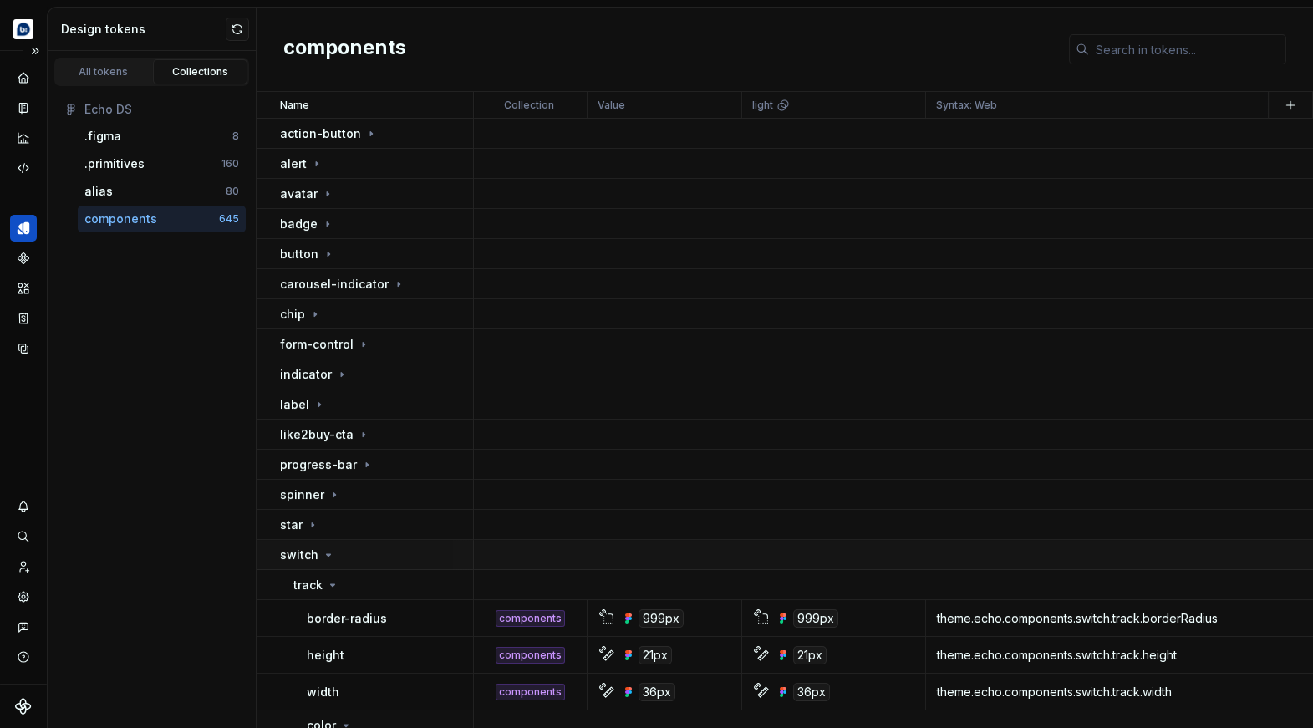
click at [430, 551] on div "switch" at bounding box center [376, 555] width 192 height 17
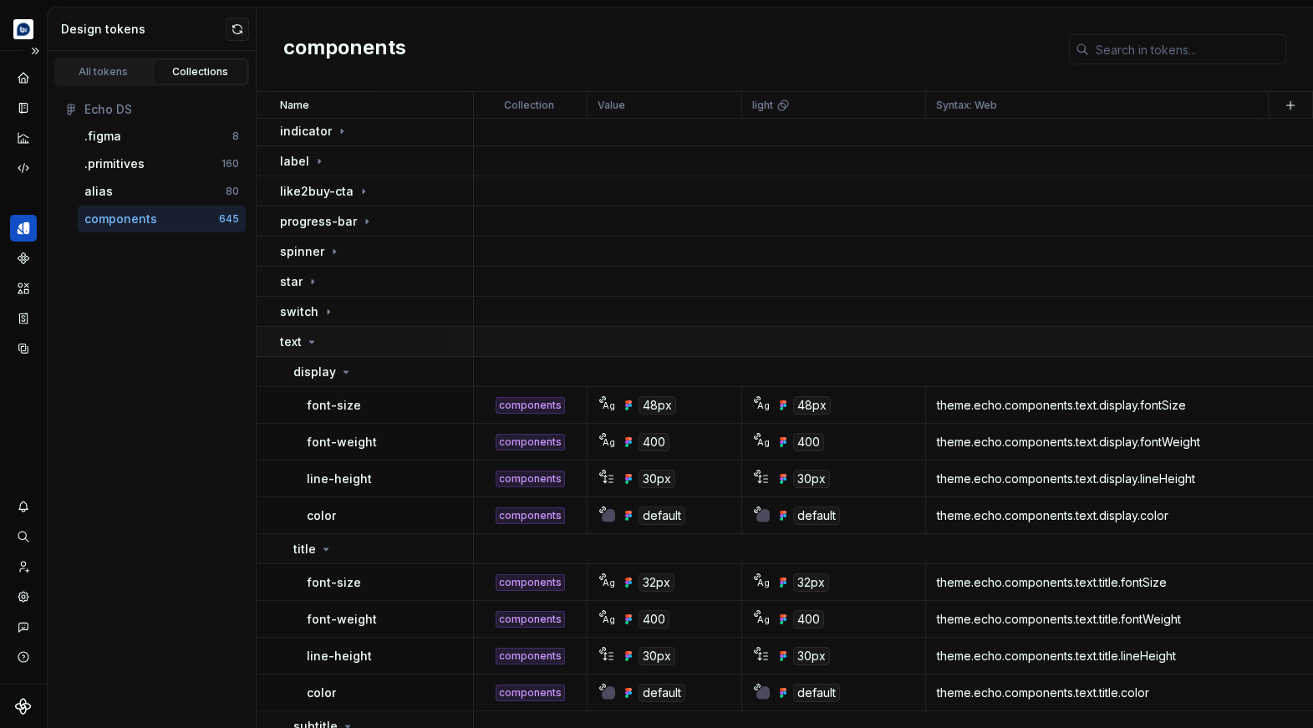
scroll to position [308, 0]
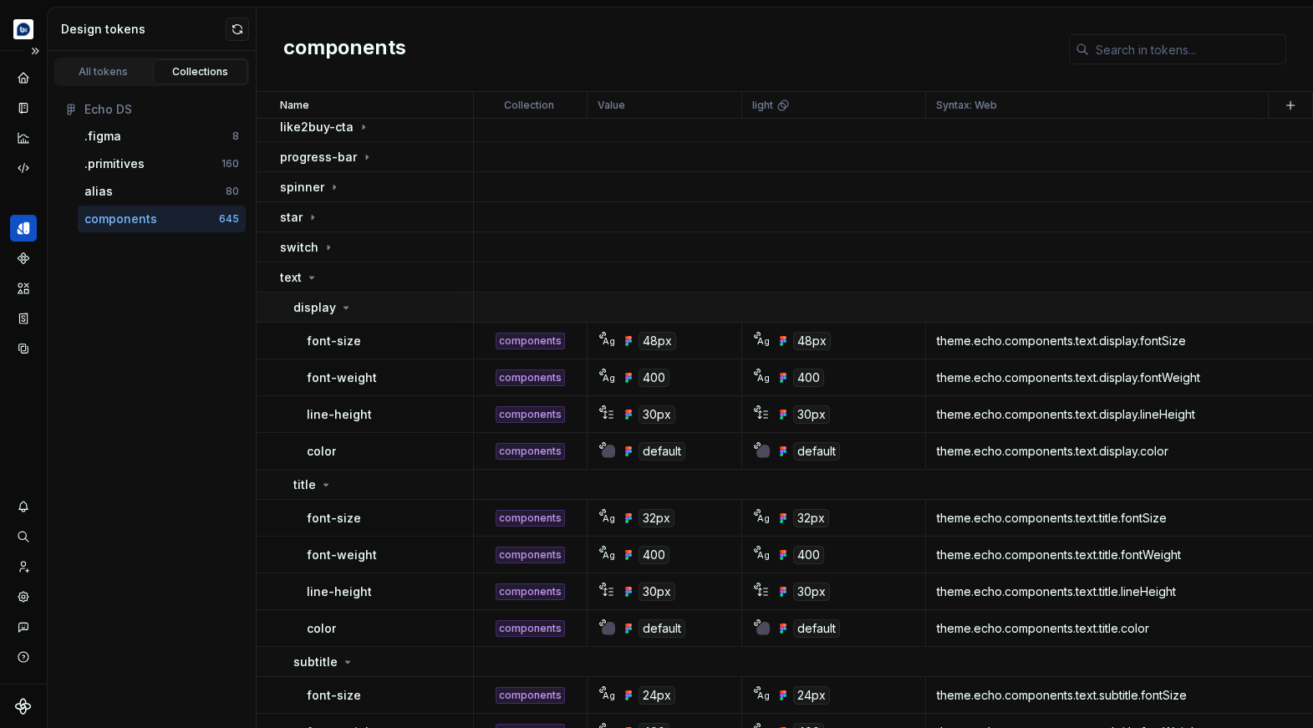
click at [392, 313] on div "display" at bounding box center [382, 307] width 179 height 17
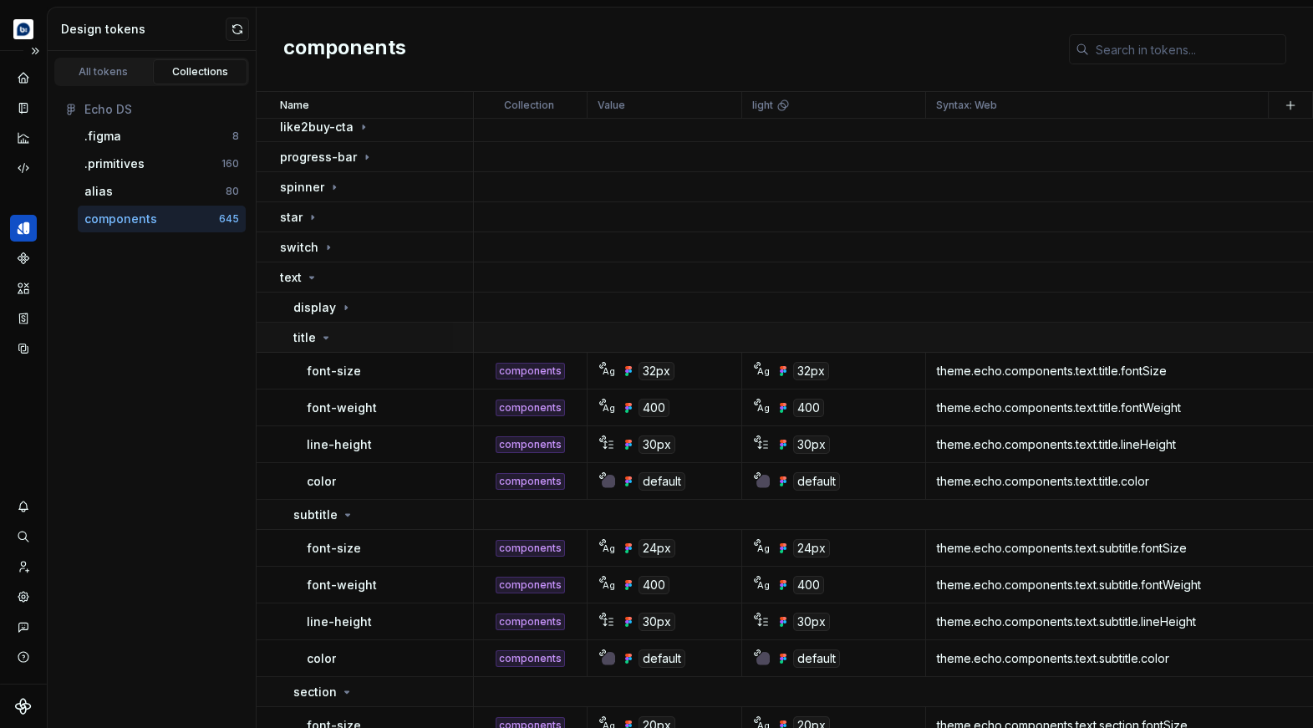
click at [400, 340] on div "title" at bounding box center [382, 337] width 179 height 17
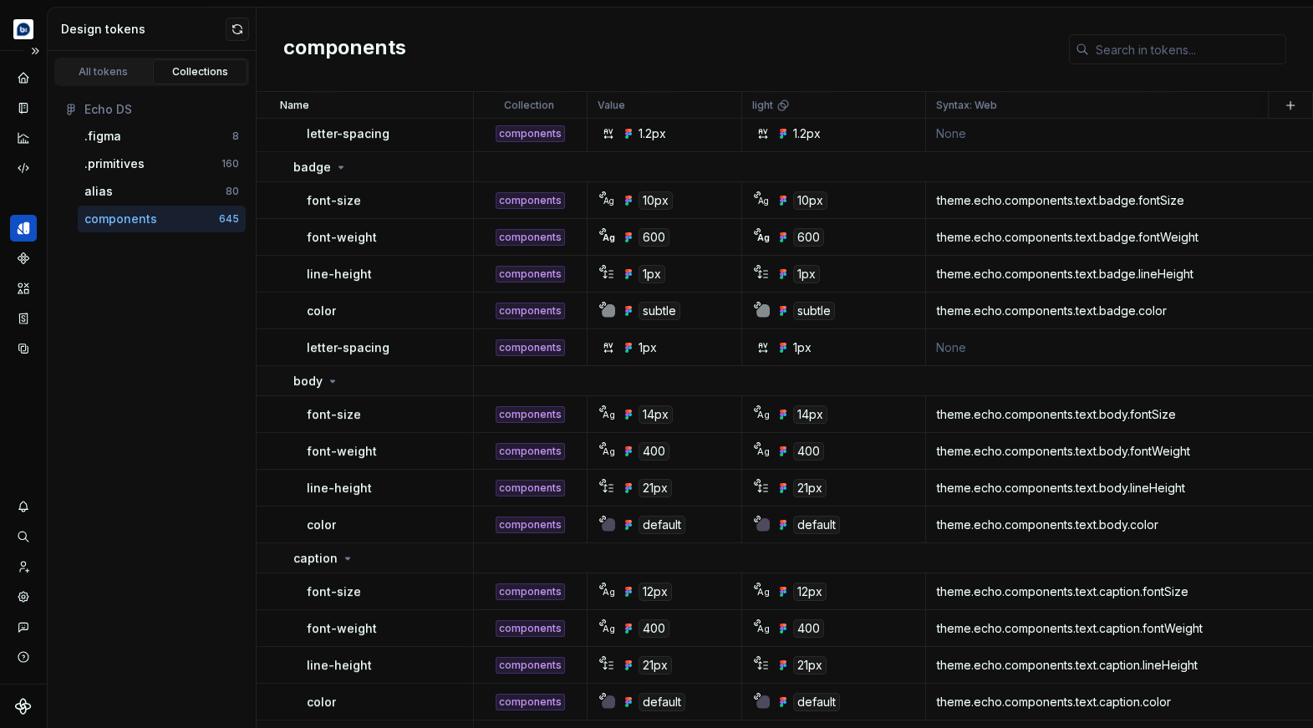
scroll to position [1240, 0]
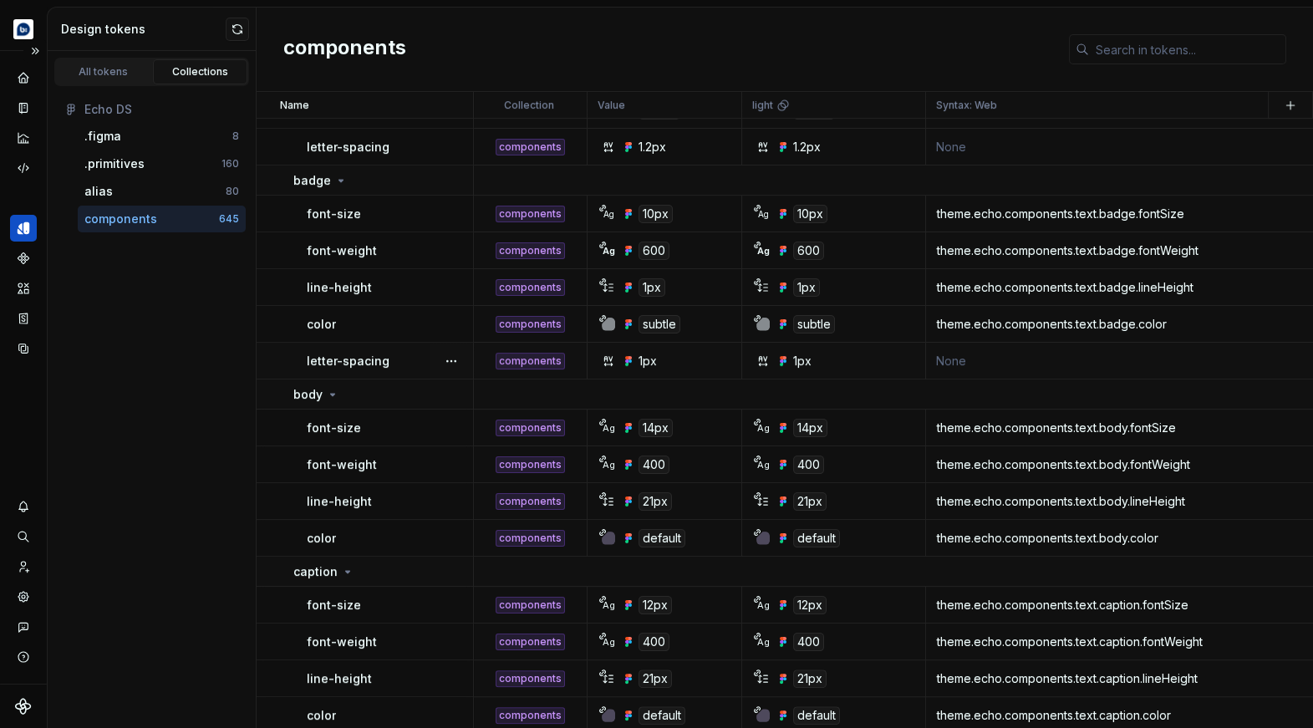
click at [954, 364] on td "None" at bounding box center [1163, 361] width 475 height 37
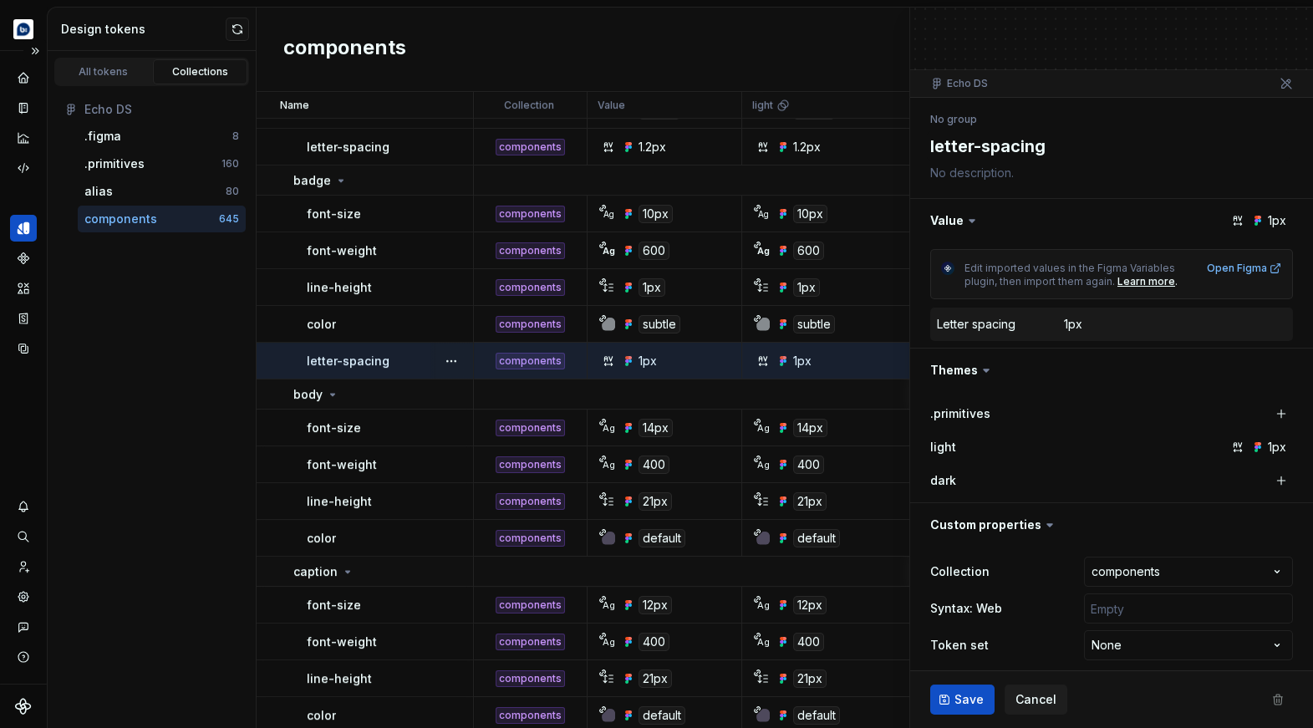
scroll to position [98, 0]
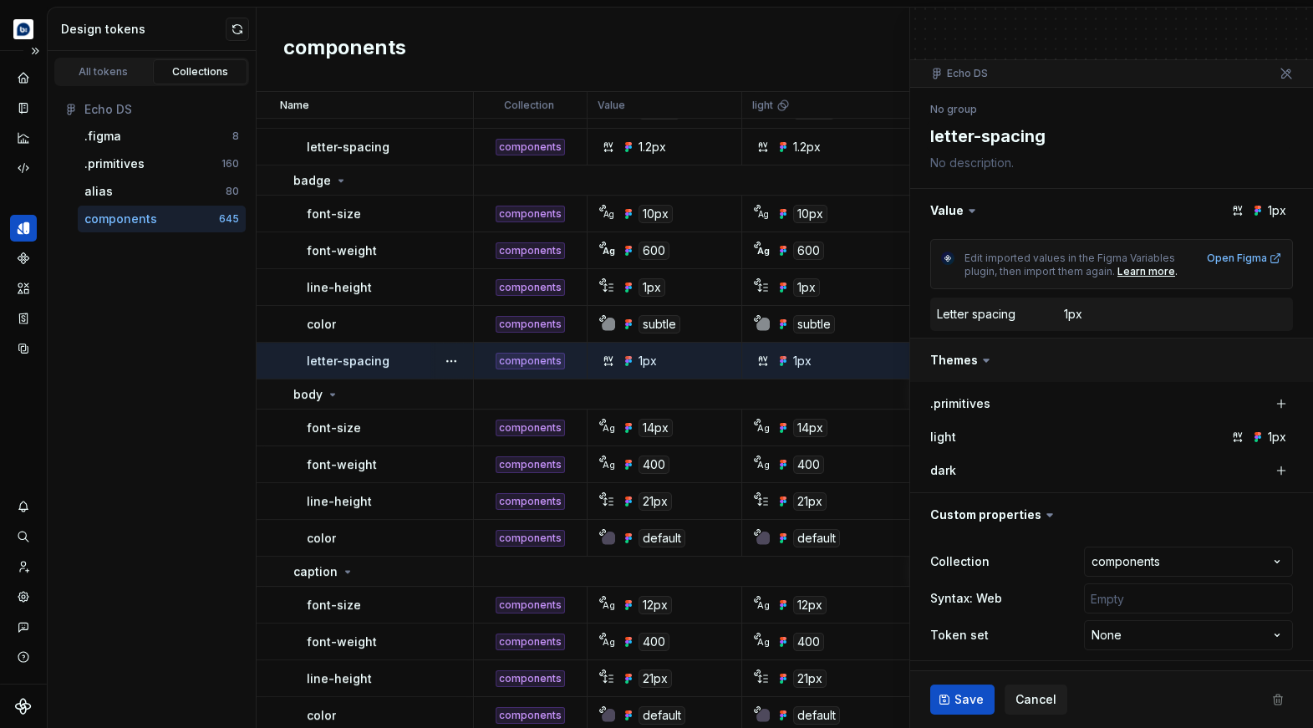
type textarea "*"
